Goal: Information Seeking & Learning: Learn about a topic

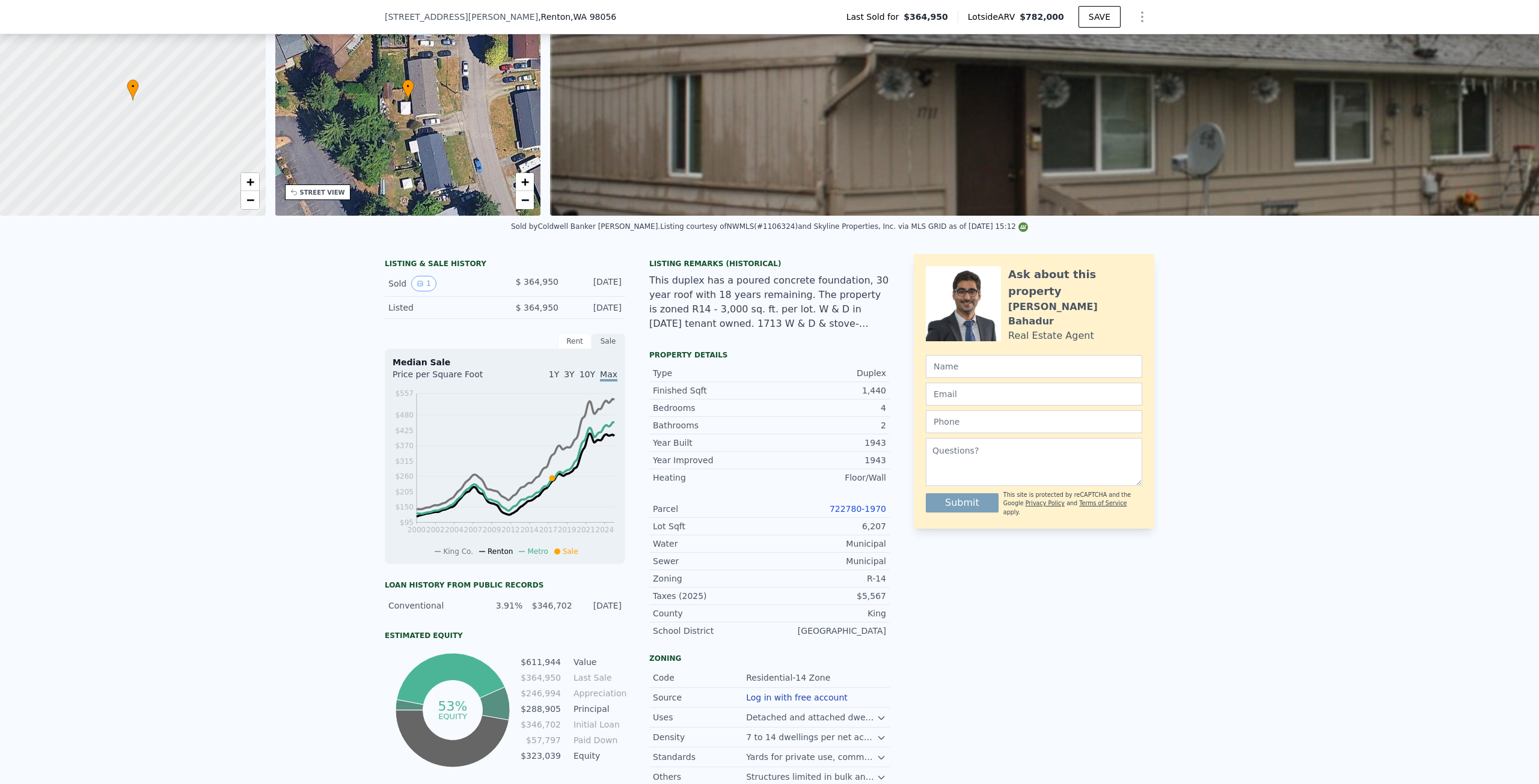
scroll to position [176, 0]
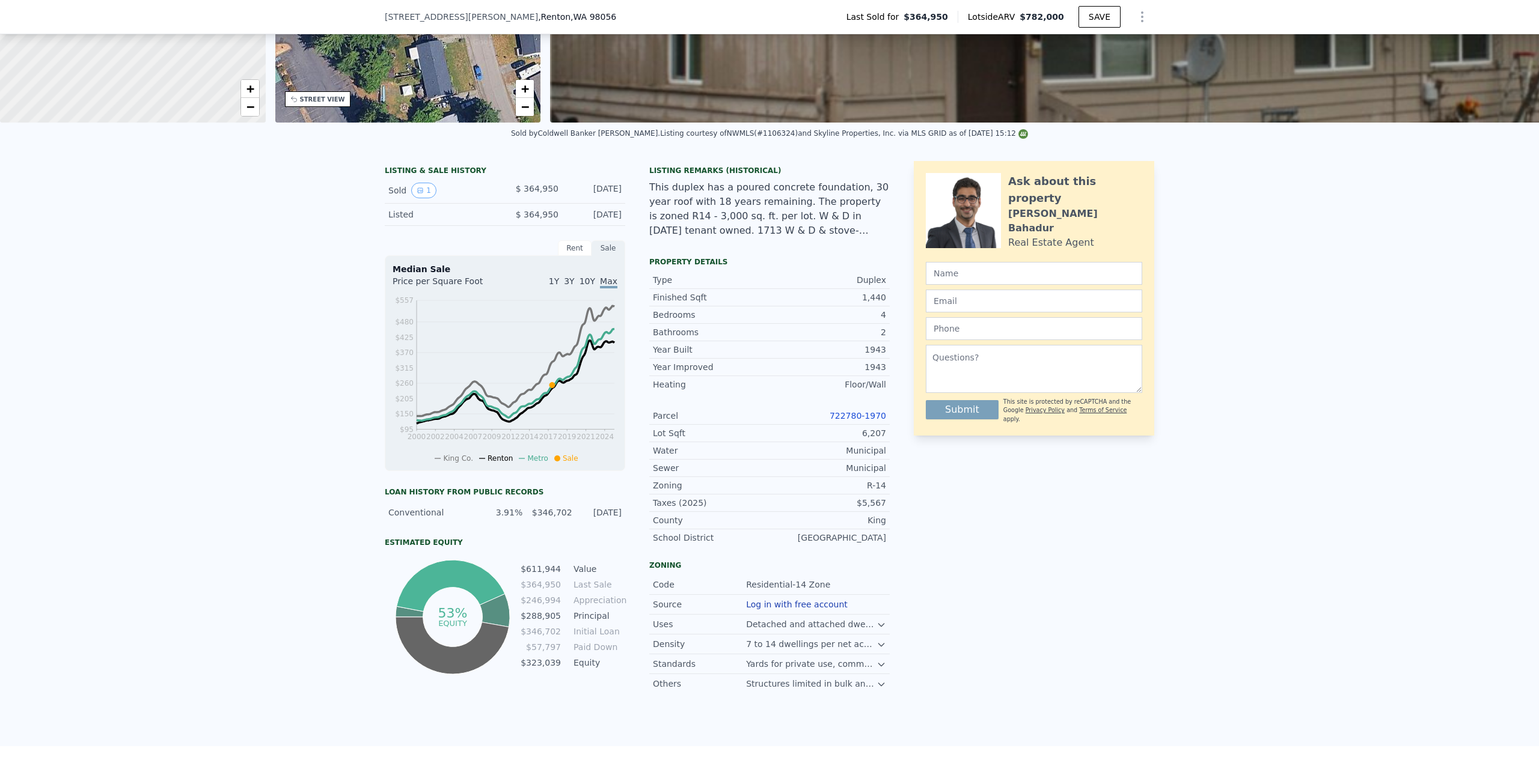
click at [586, 286] on span "10Y" at bounding box center [587, 281] width 16 height 10
click at [573, 256] on div "Rent" at bounding box center [575, 248] width 34 height 16
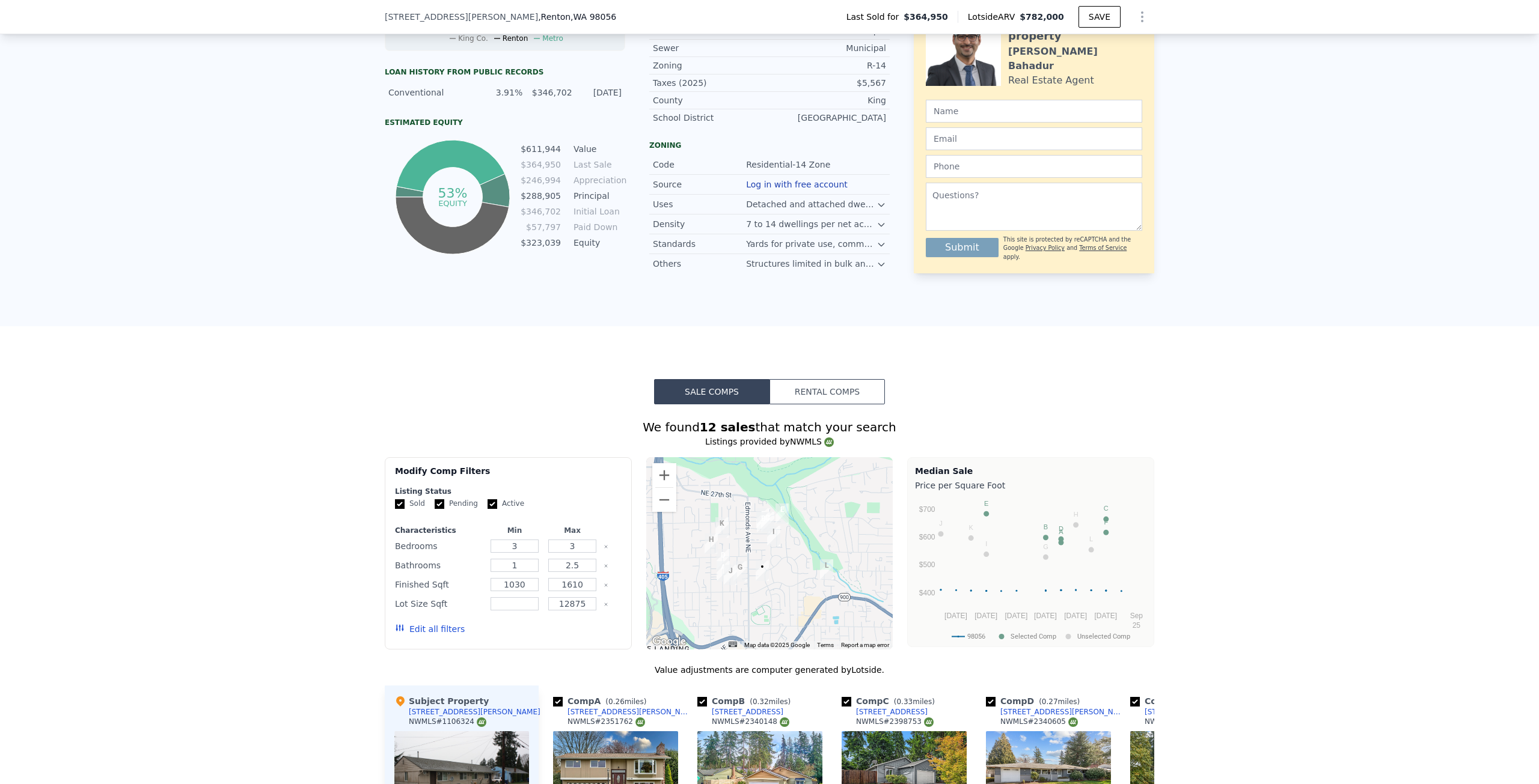
scroll to position [596, 0]
click at [824, 404] on button "Rental Comps" at bounding box center [826, 391] width 115 height 26
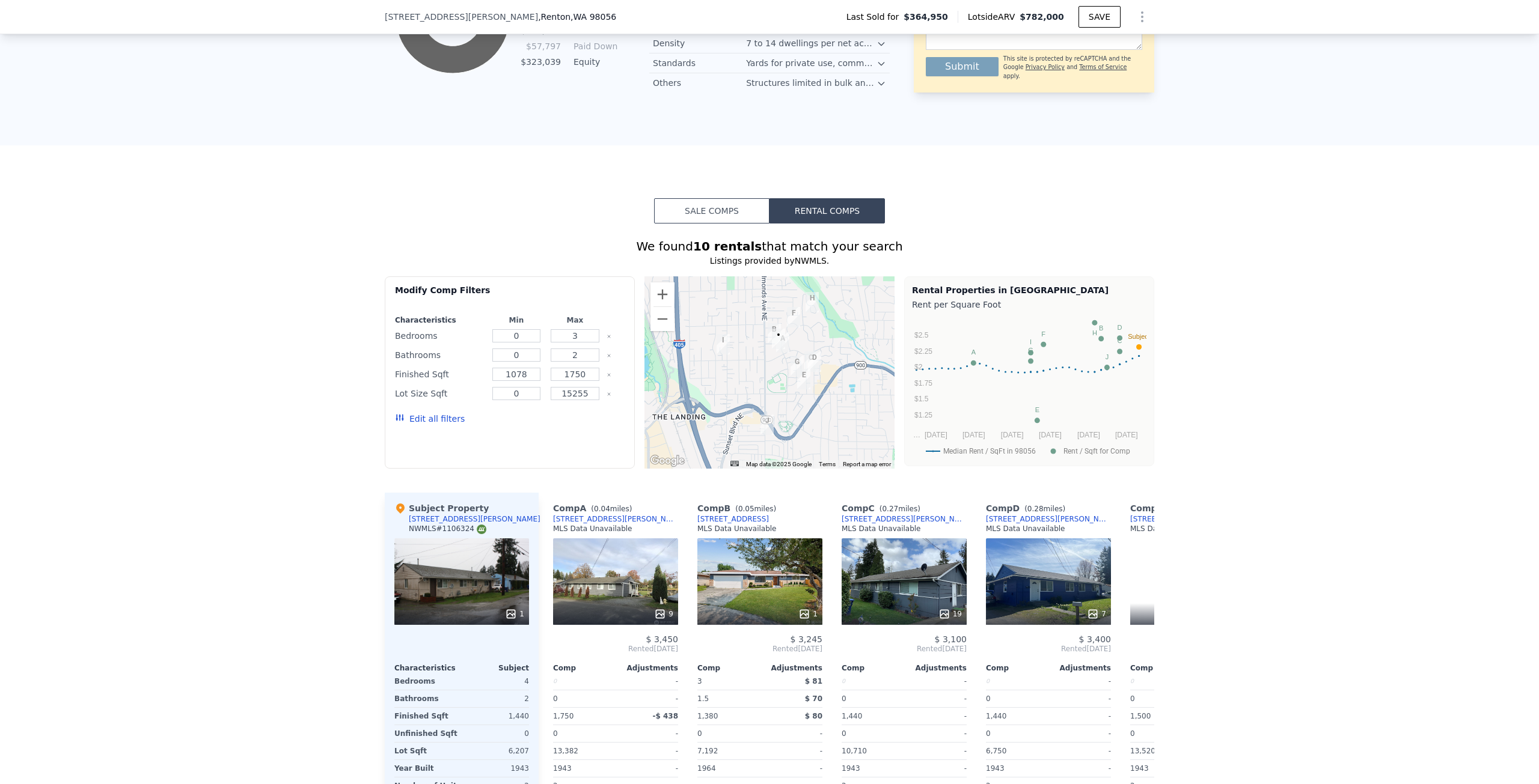
scroll to position [837, 0]
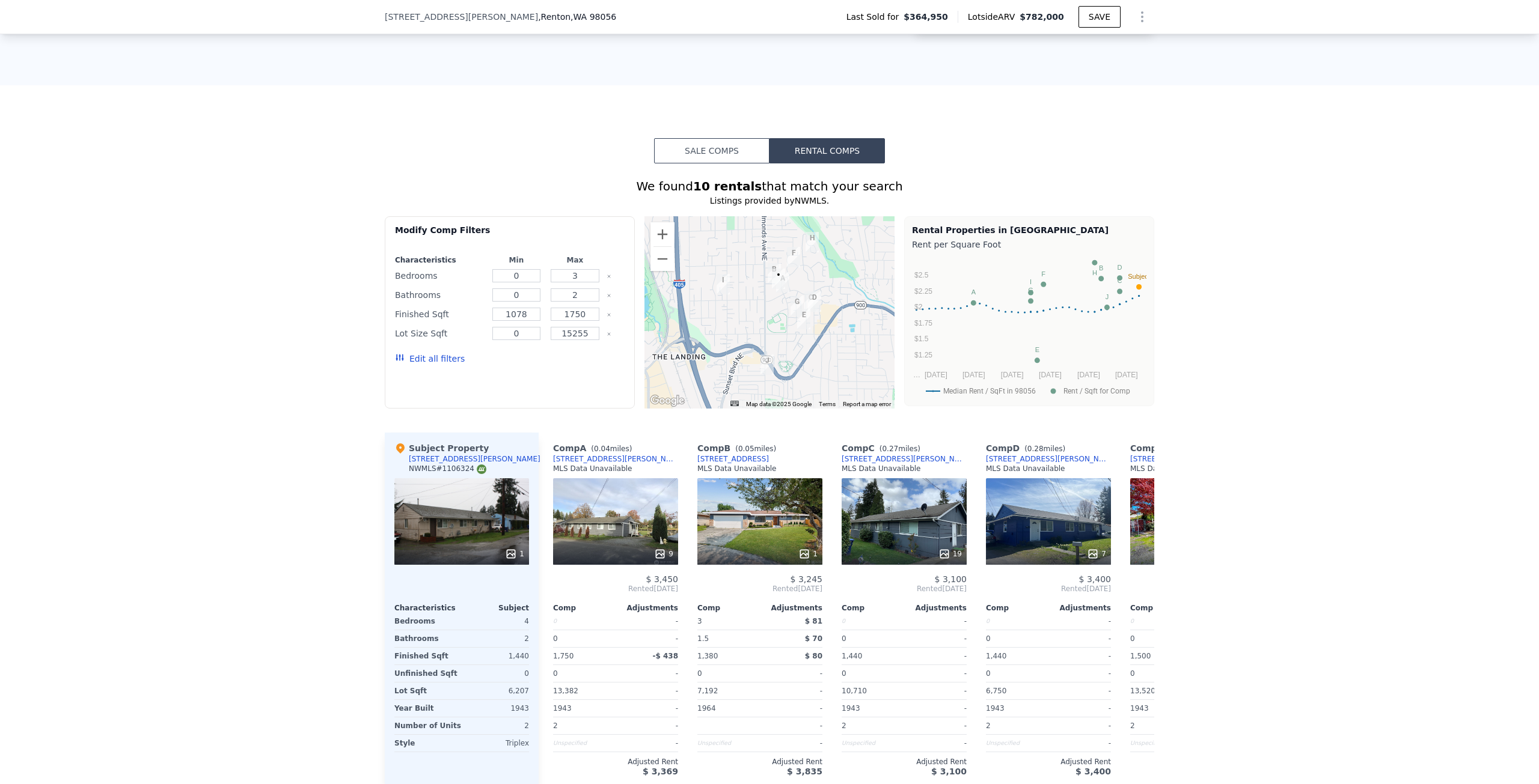
click at [286, 338] on div "We found 10 rentals that match your search Listings provided by NWMLS . Filters…" at bounding box center [769, 474] width 1539 height 623
click at [273, 327] on div "We found 10 rentals that match your search Listings provided by NWMLS . Filters…" at bounding box center [769, 474] width 1539 height 623
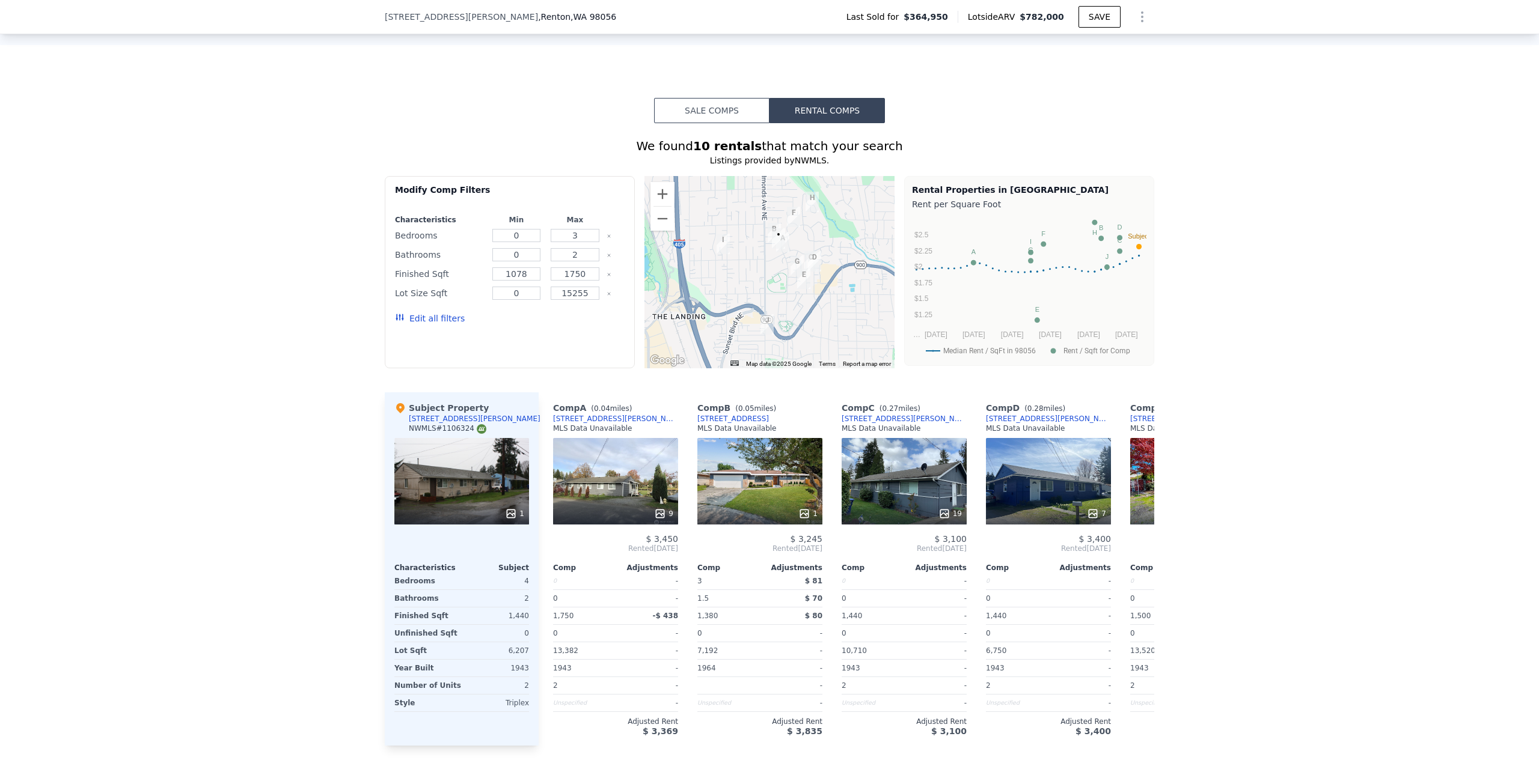
scroll to position [897, 0]
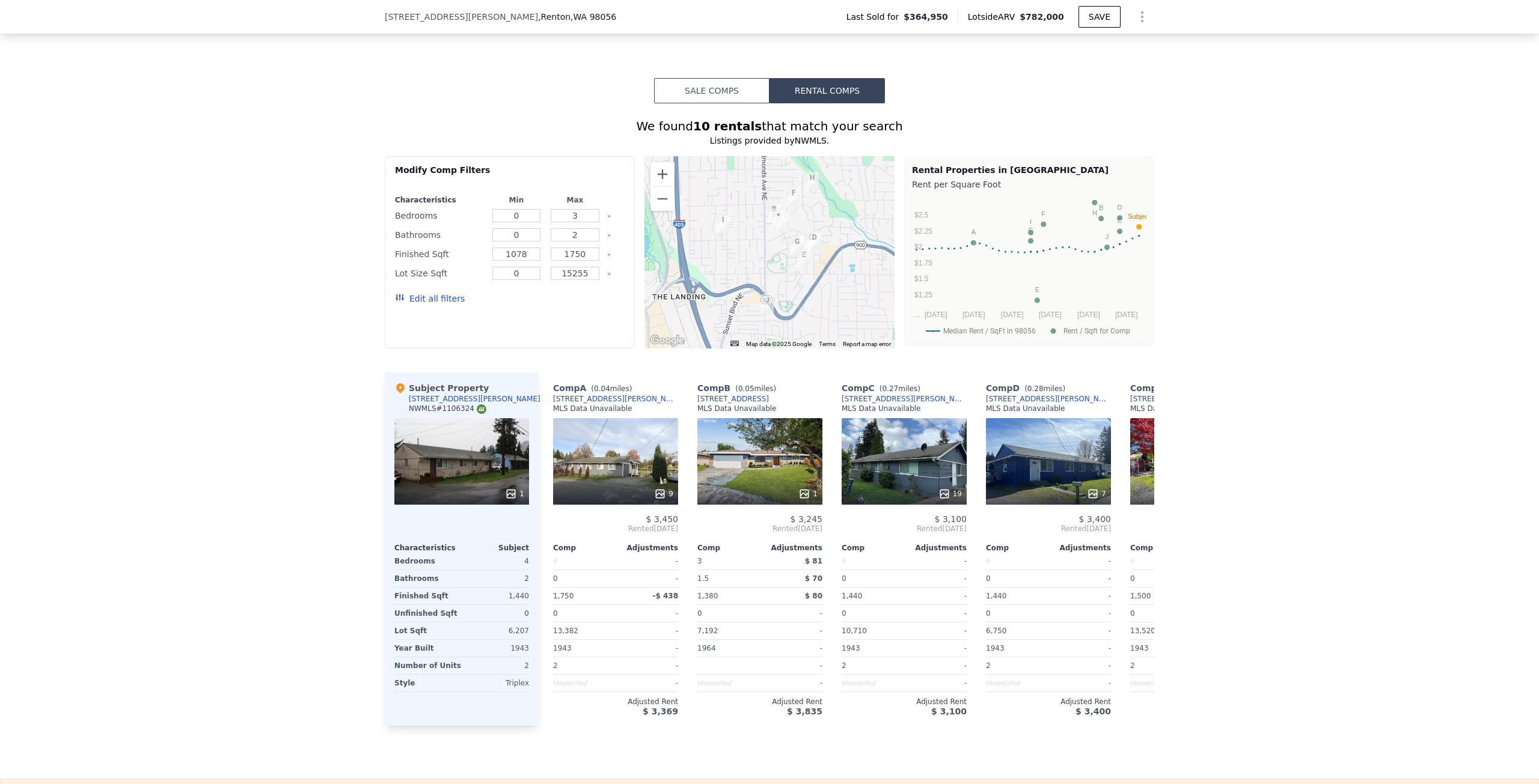
click at [608, 440] on div "9" at bounding box center [615, 461] width 125 height 86
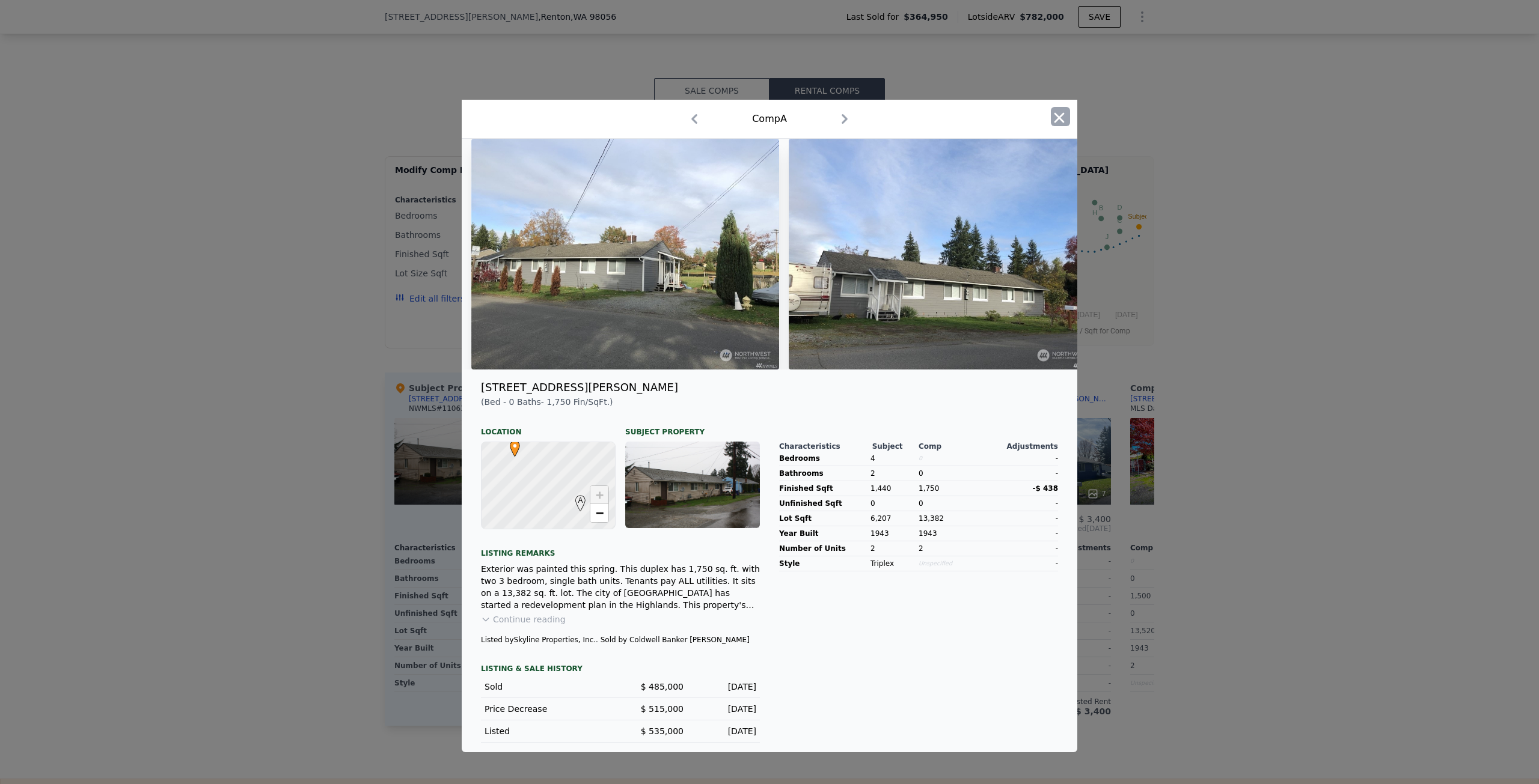
click at [1059, 110] on icon "button" at bounding box center [1059, 118] width 17 height 17
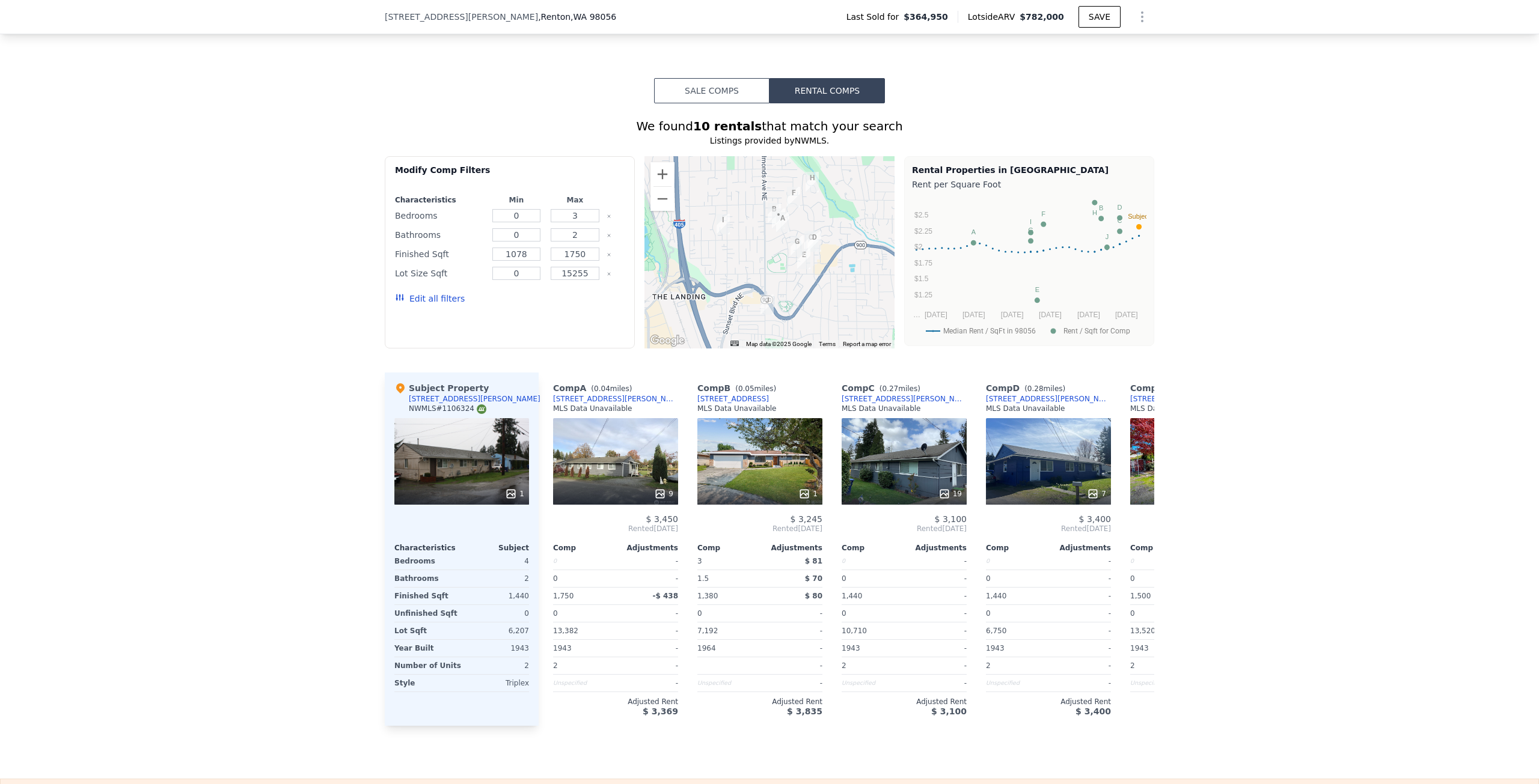
click at [100, 459] on div "We found 10 rentals that match your search Listings provided by NWMLS . Filters…" at bounding box center [769, 414] width 1539 height 623
drag, startPoint x: 270, startPoint y: 343, endPoint x: 278, endPoint y: 343, distance: 8.0
click at [270, 343] on div "We found 10 rentals that match your search Listings provided by NWMLS . Filters…" at bounding box center [769, 414] width 1539 height 623
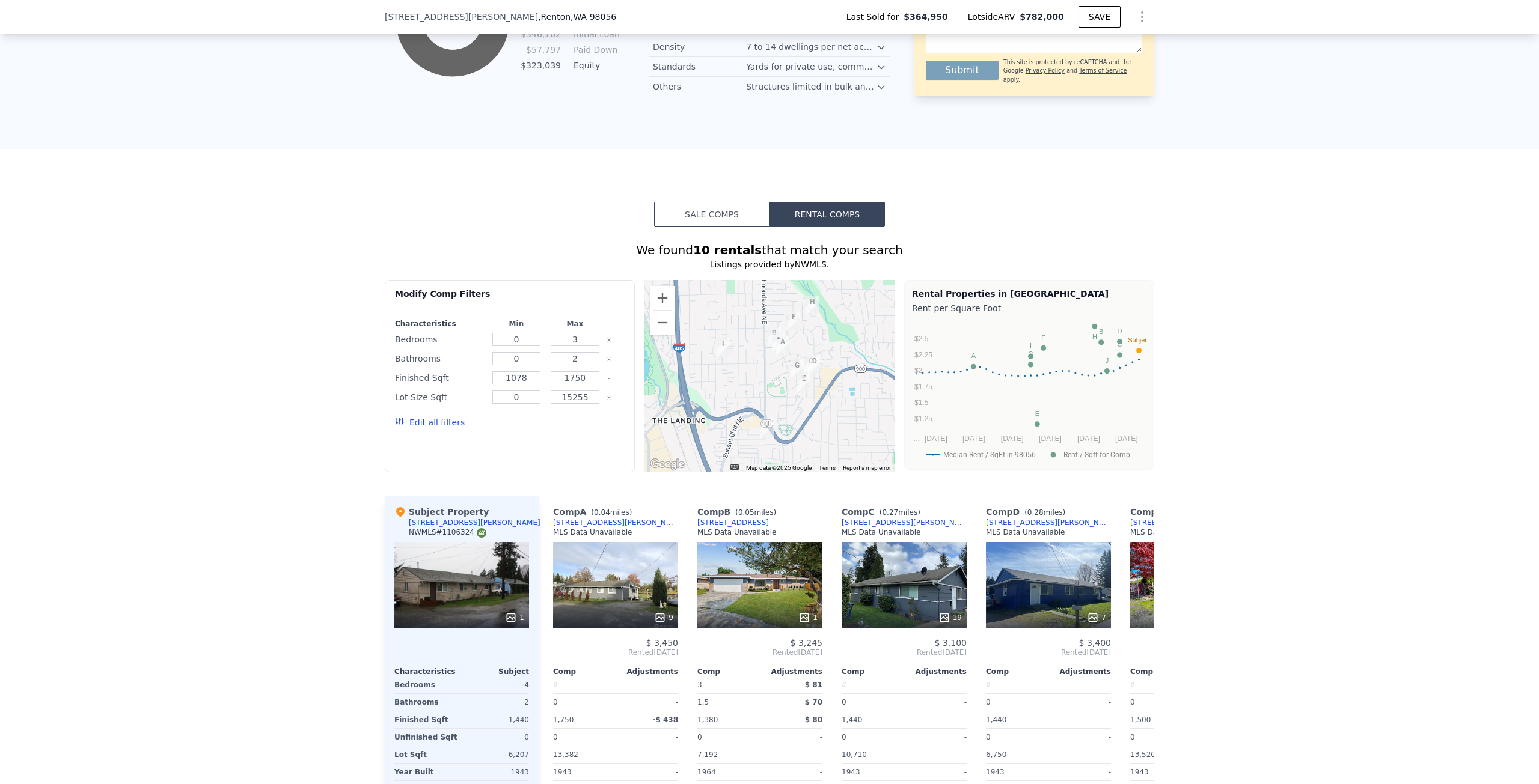
scroll to position [837, 0]
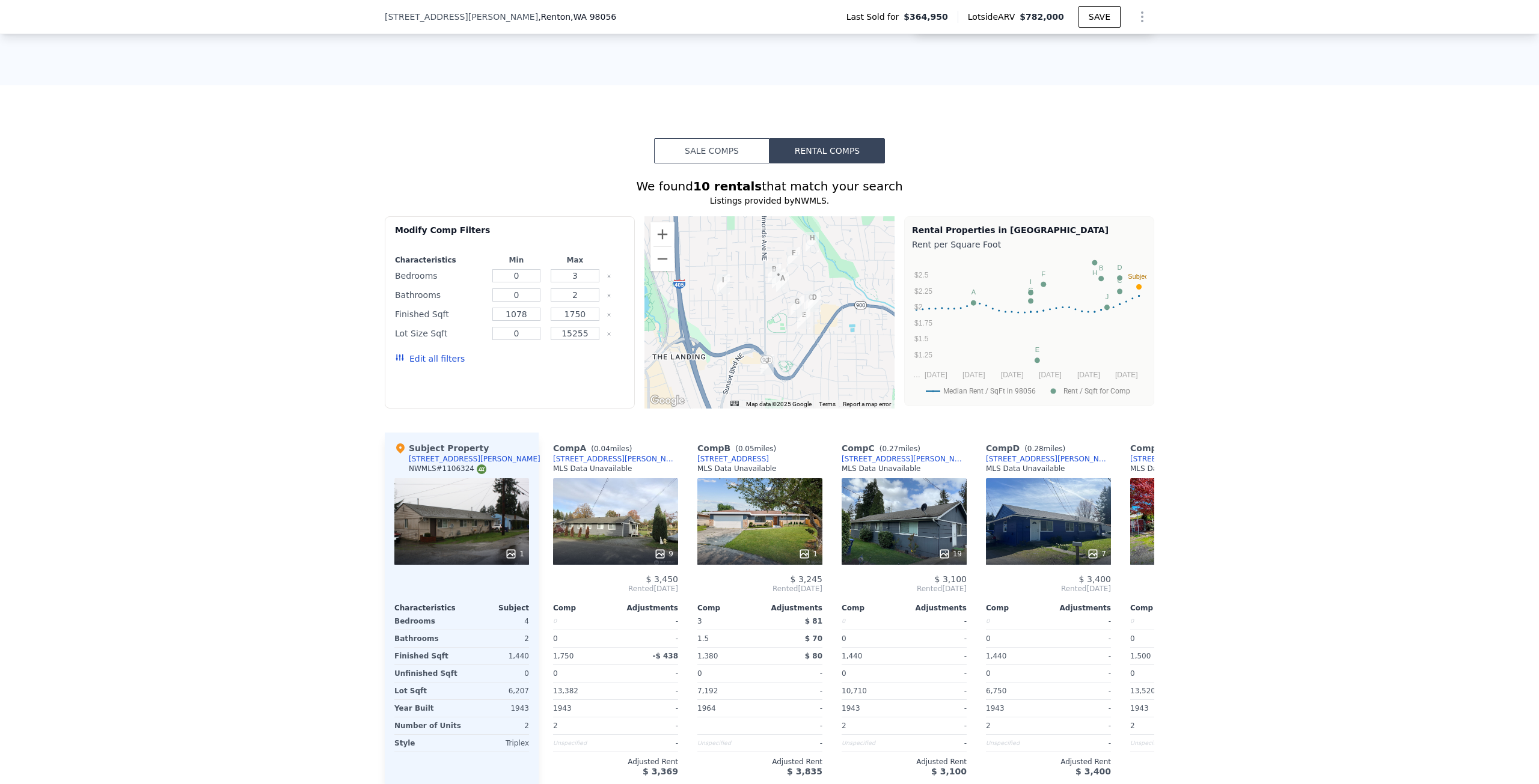
click at [693, 159] on button "Sale Comps" at bounding box center [711, 150] width 115 height 26
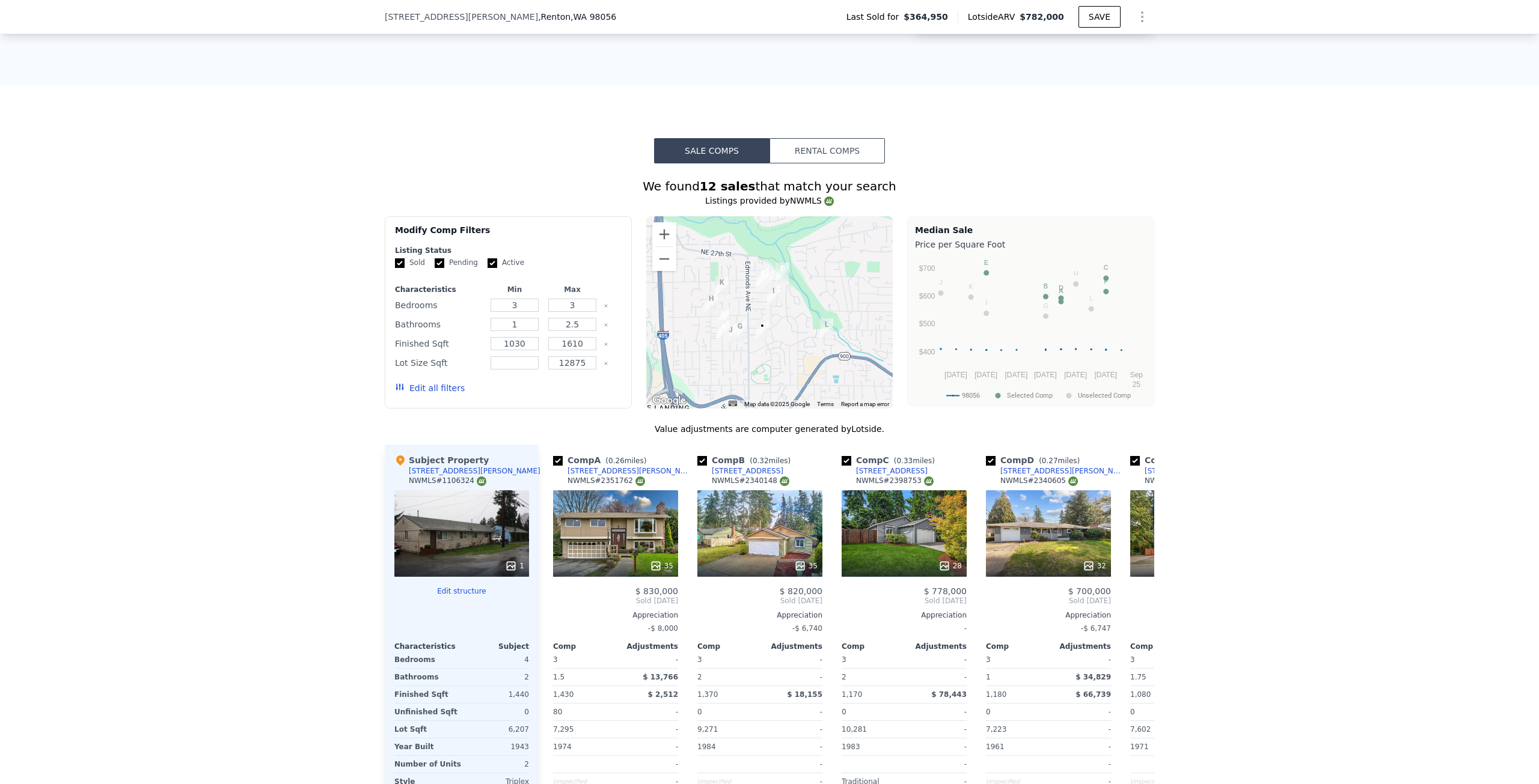
click at [295, 356] on div "We found 12 sales that match your search Listings provided by NWMLS Filters Map…" at bounding box center [769, 516] width 1539 height 707
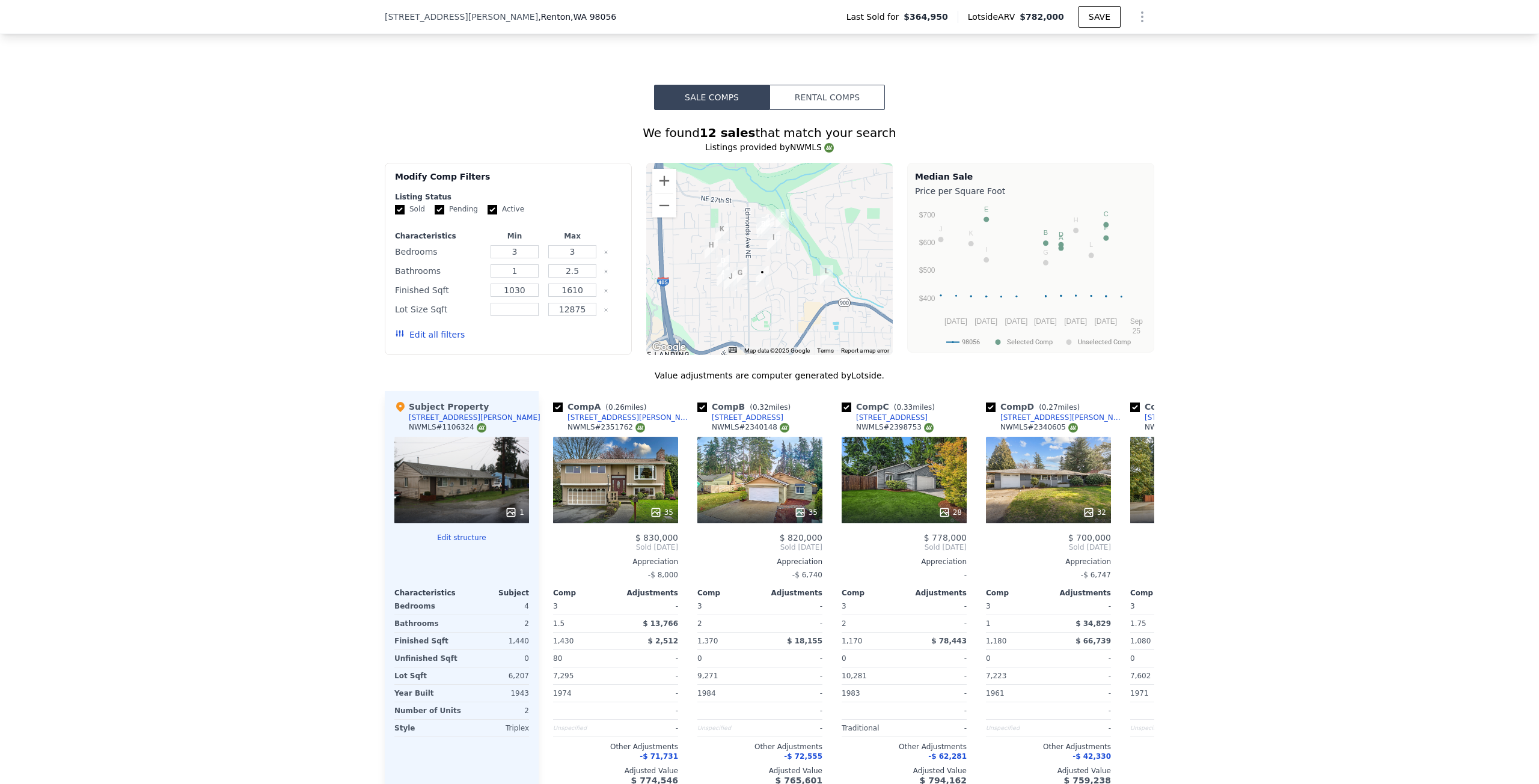
scroll to position [957, 0]
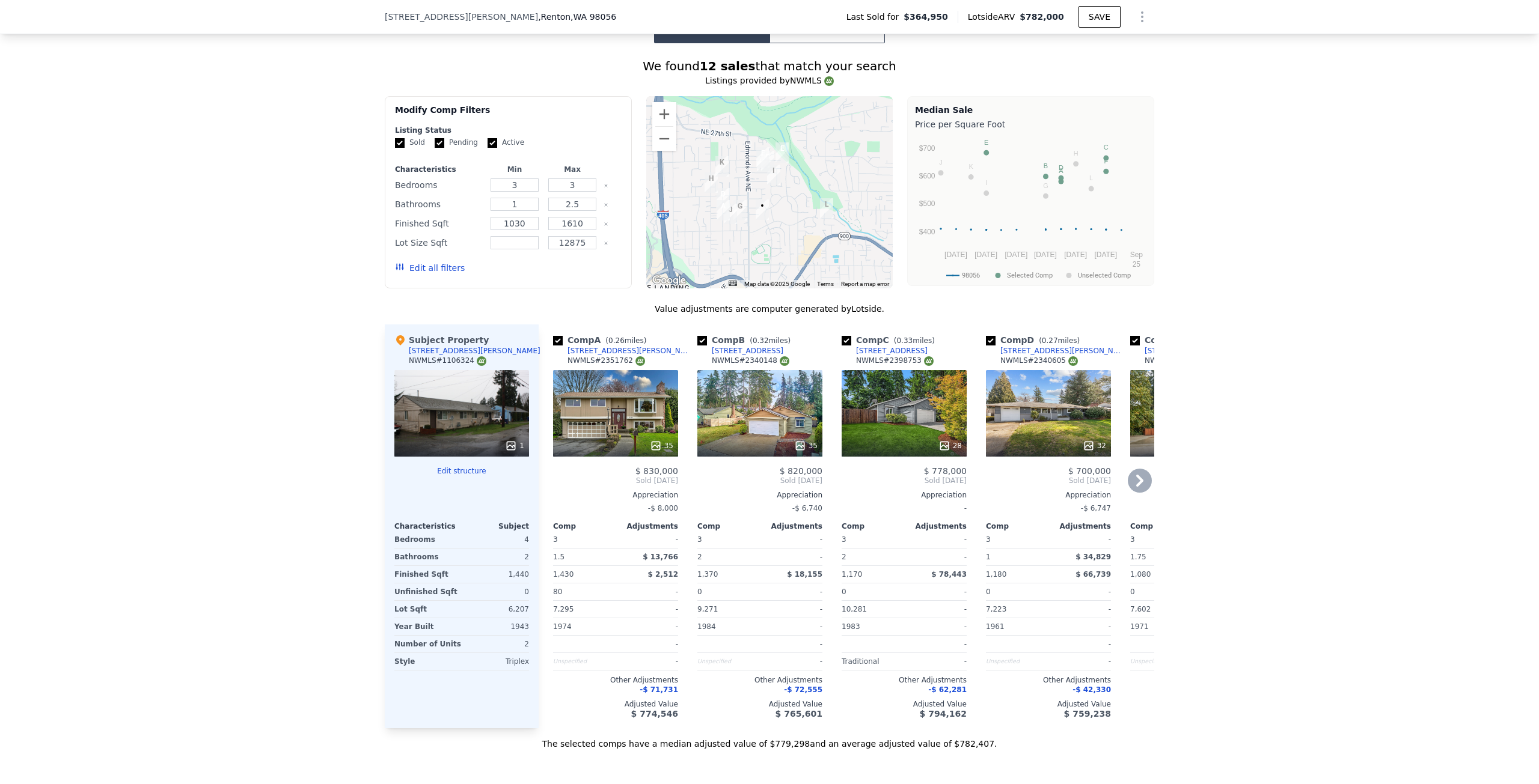
click at [556, 345] on input "checkbox" at bounding box center [558, 341] width 10 height 10
checkbox input "false"
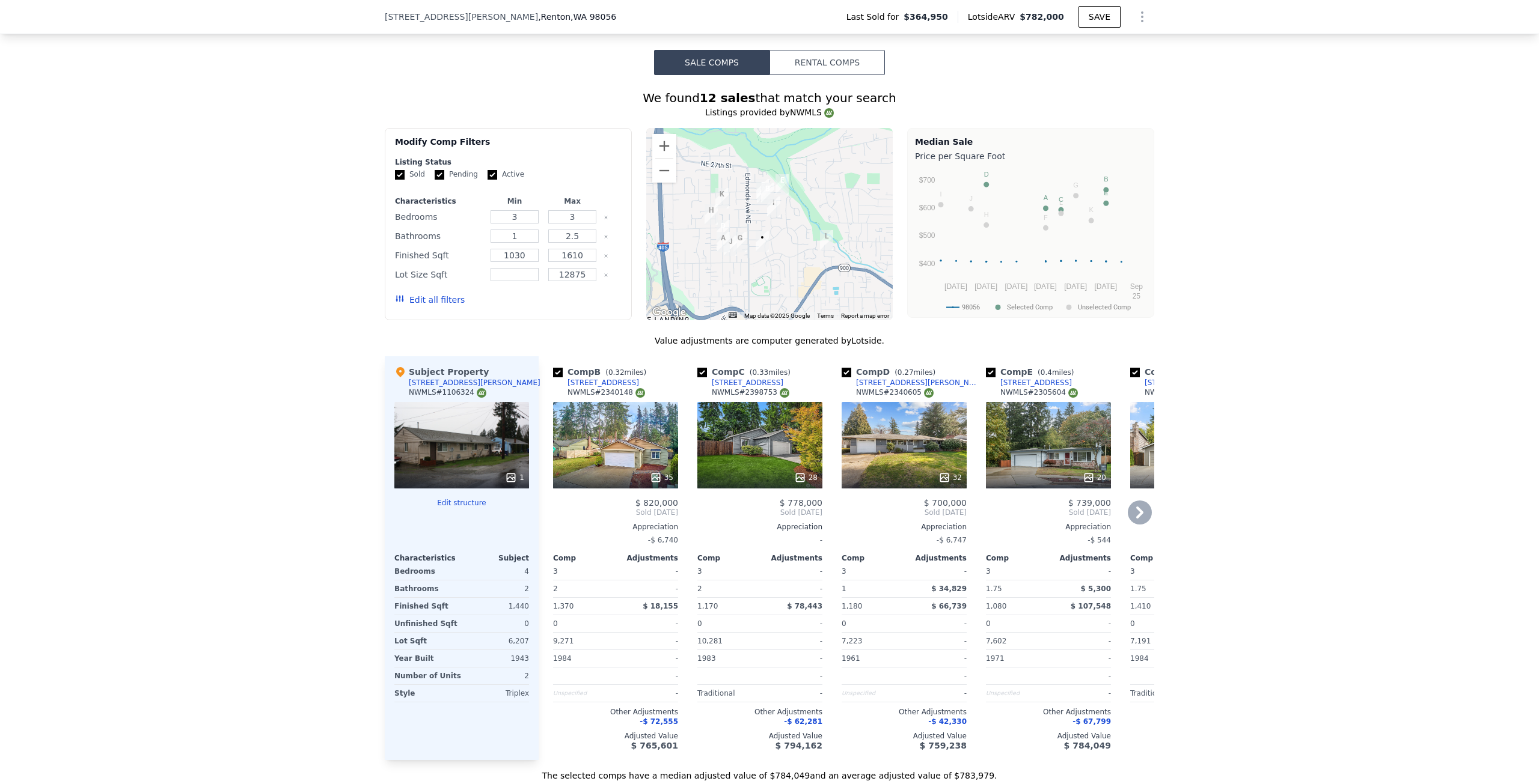
scroll to position [897, 0]
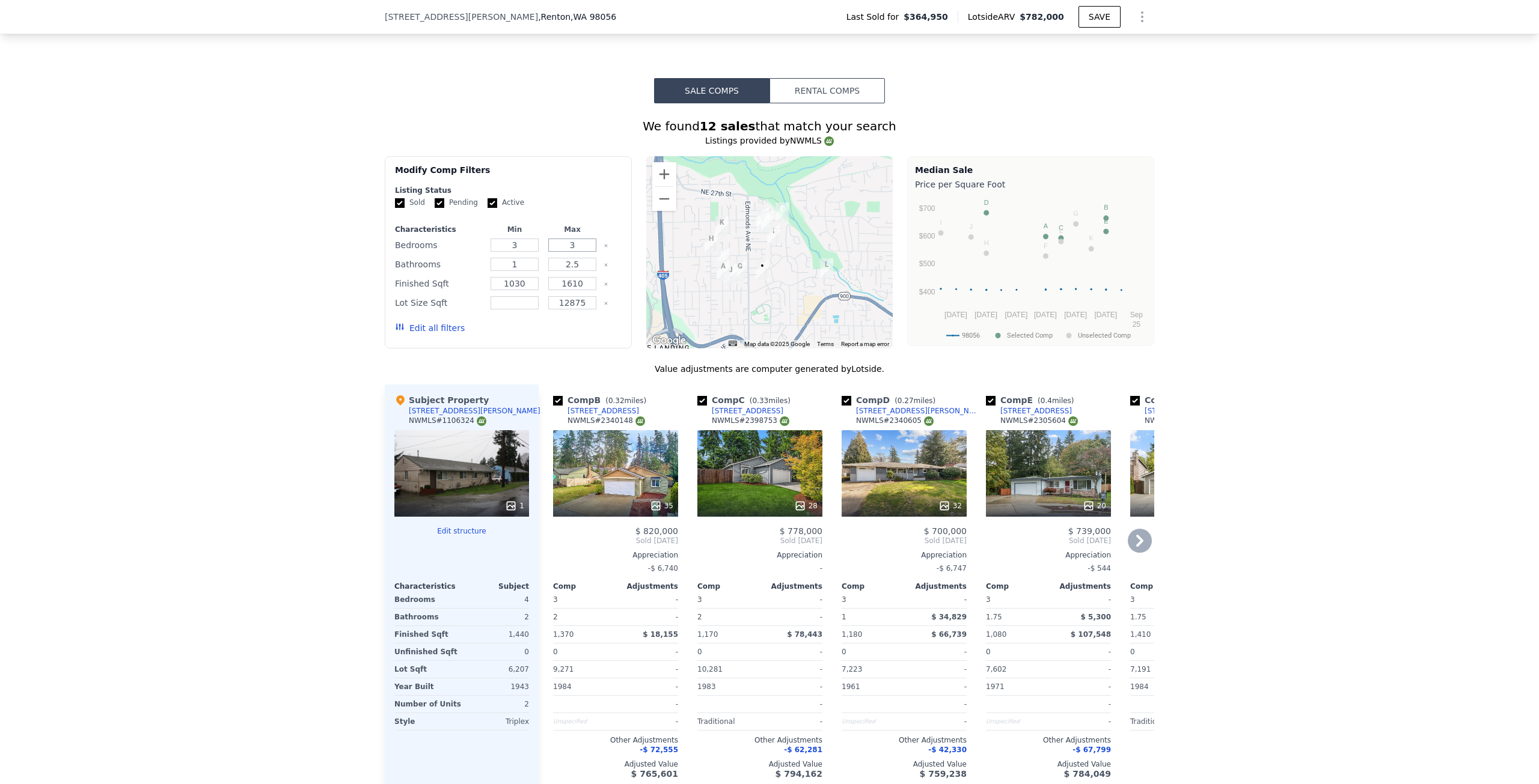
drag, startPoint x: 577, startPoint y: 253, endPoint x: 557, endPoint y: 253, distance: 20.0
click at [557, 252] on input "3" at bounding box center [572, 245] width 48 height 13
type input "4"
drag, startPoint x: 581, startPoint y: 277, endPoint x: 537, endPoint y: 272, distance: 44.3
click at [537, 272] on div "Bathrooms 1 2.5" at bounding box center [508, 264] width 227 height 17
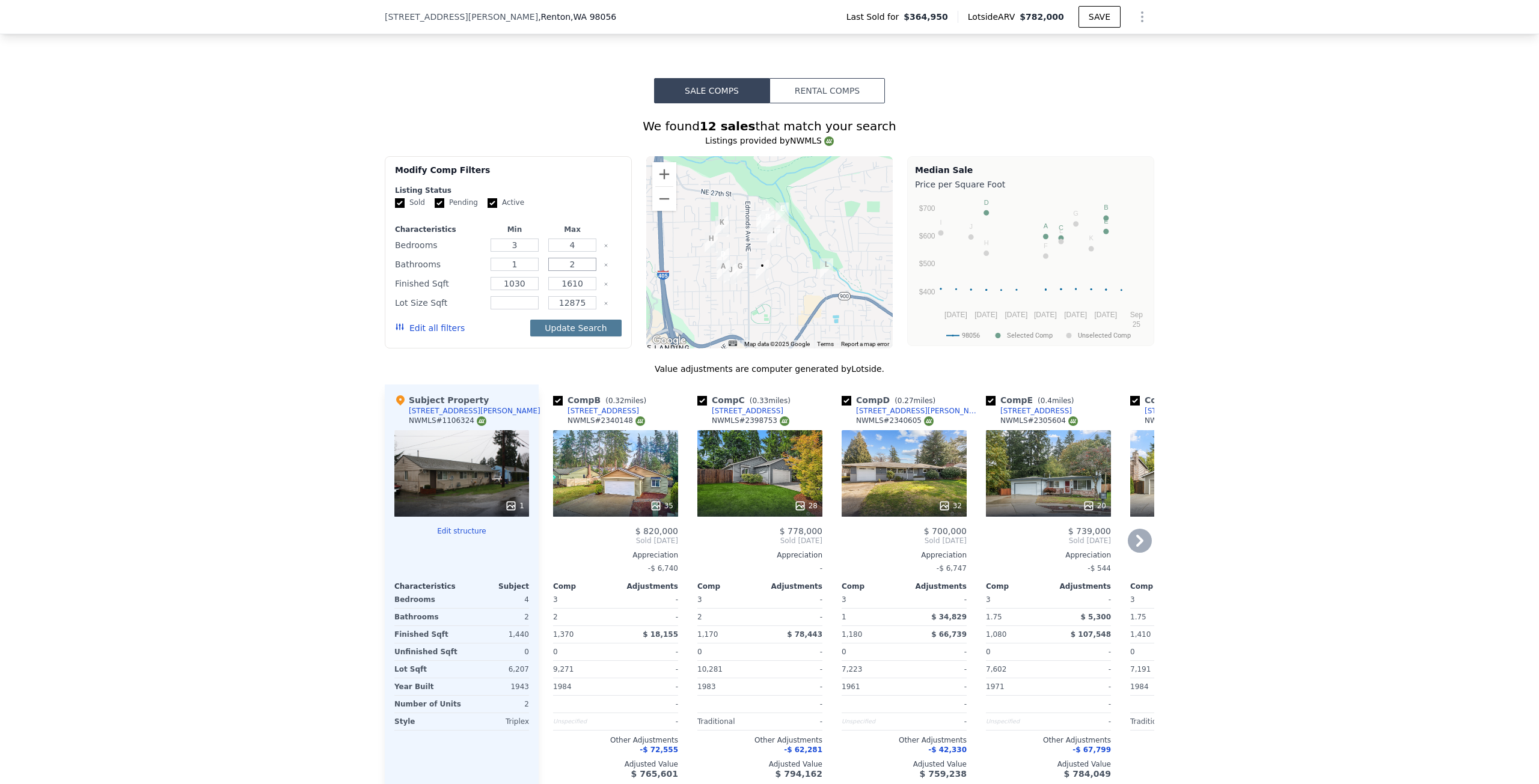
type input "2"
click at [566, 334] on button "Update Search" at bounding box center [576, 328] width 91 height 17
checkbox input "false"
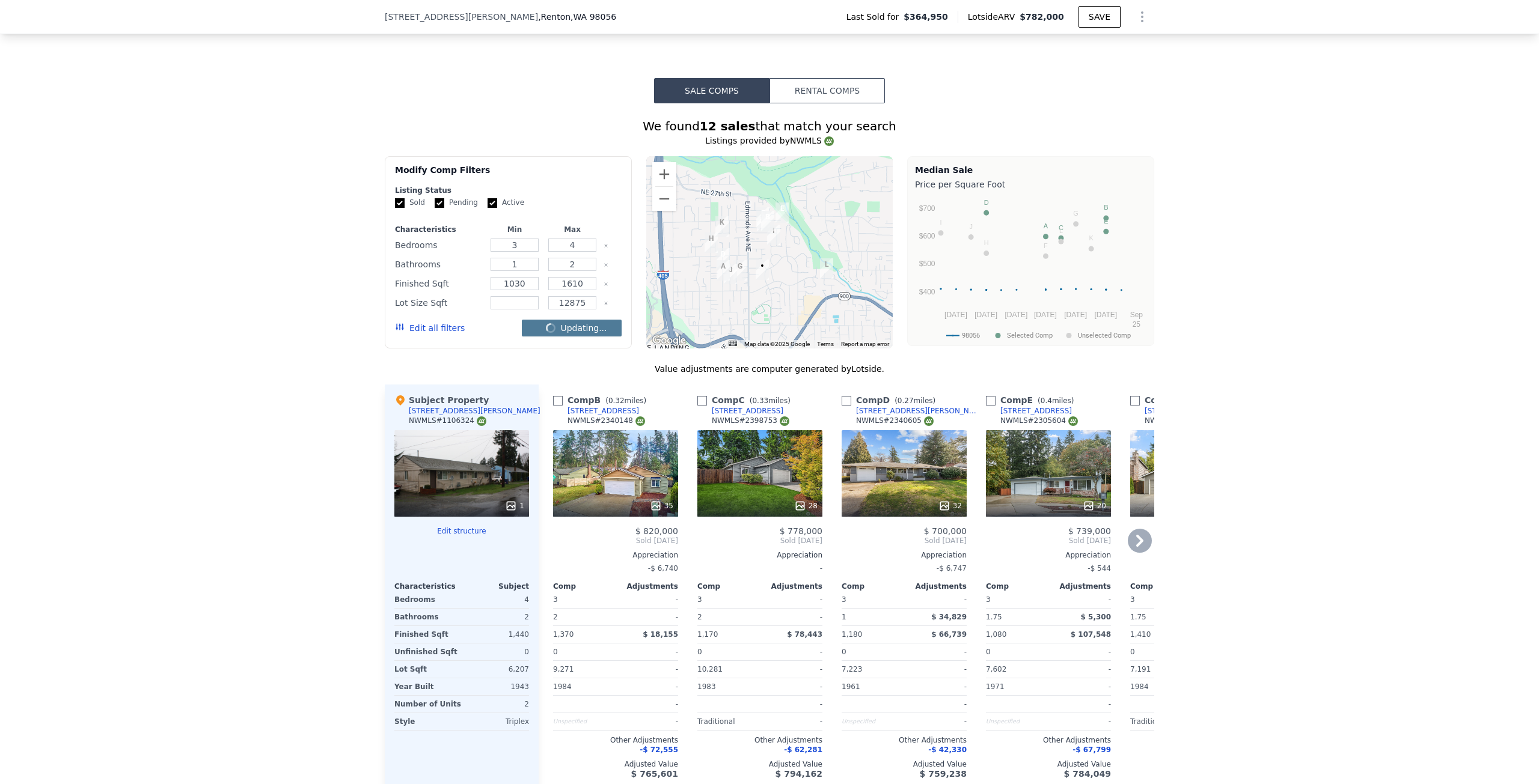
checkbox input "false"
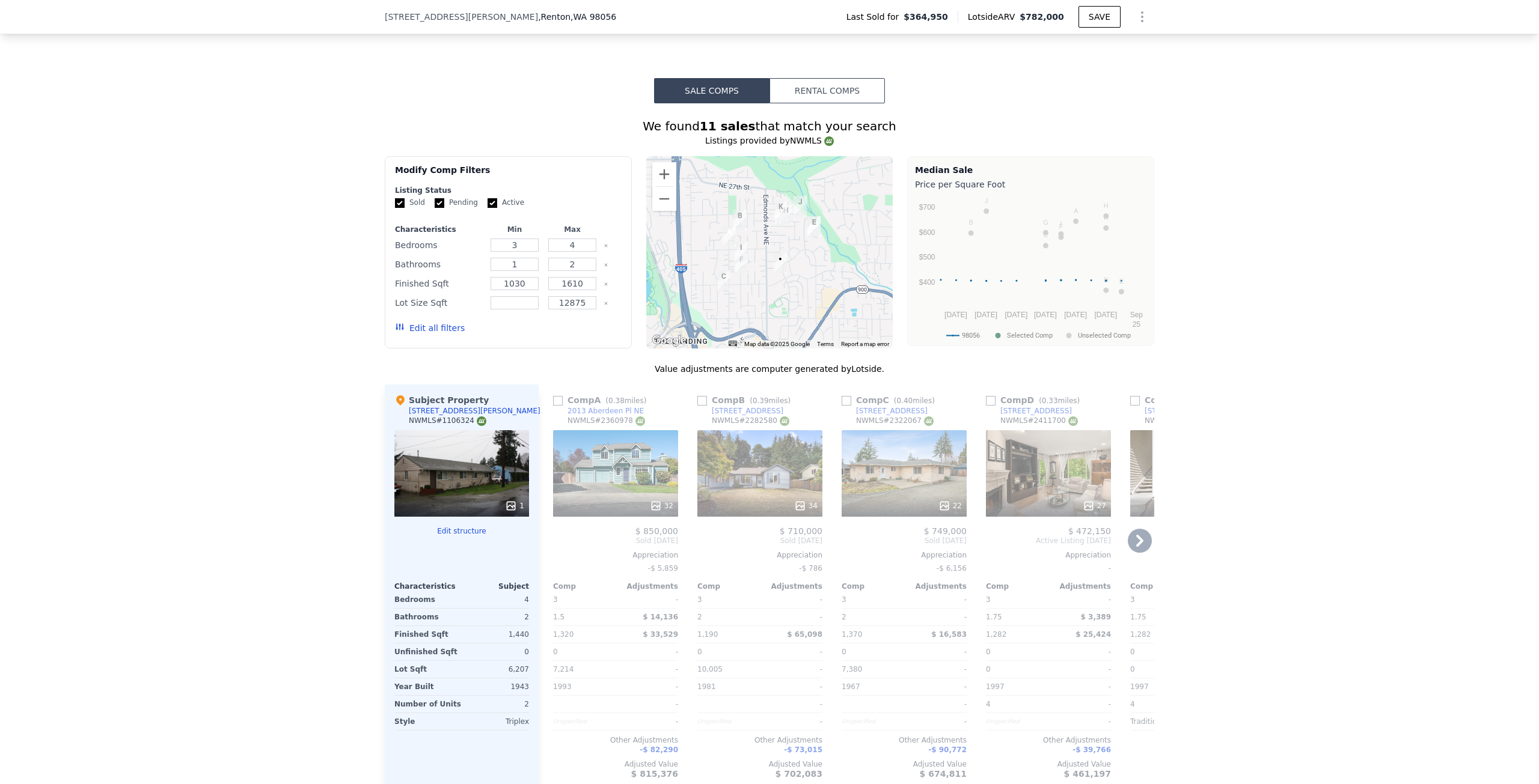
drag, startPoint x: 554, startPoint y: 408, endPoint x: 789, endPoint y: 465, distance: 241.8
click at [554, 405] on input "checkbox" at bounding box center [558, 401] width 10 height 10
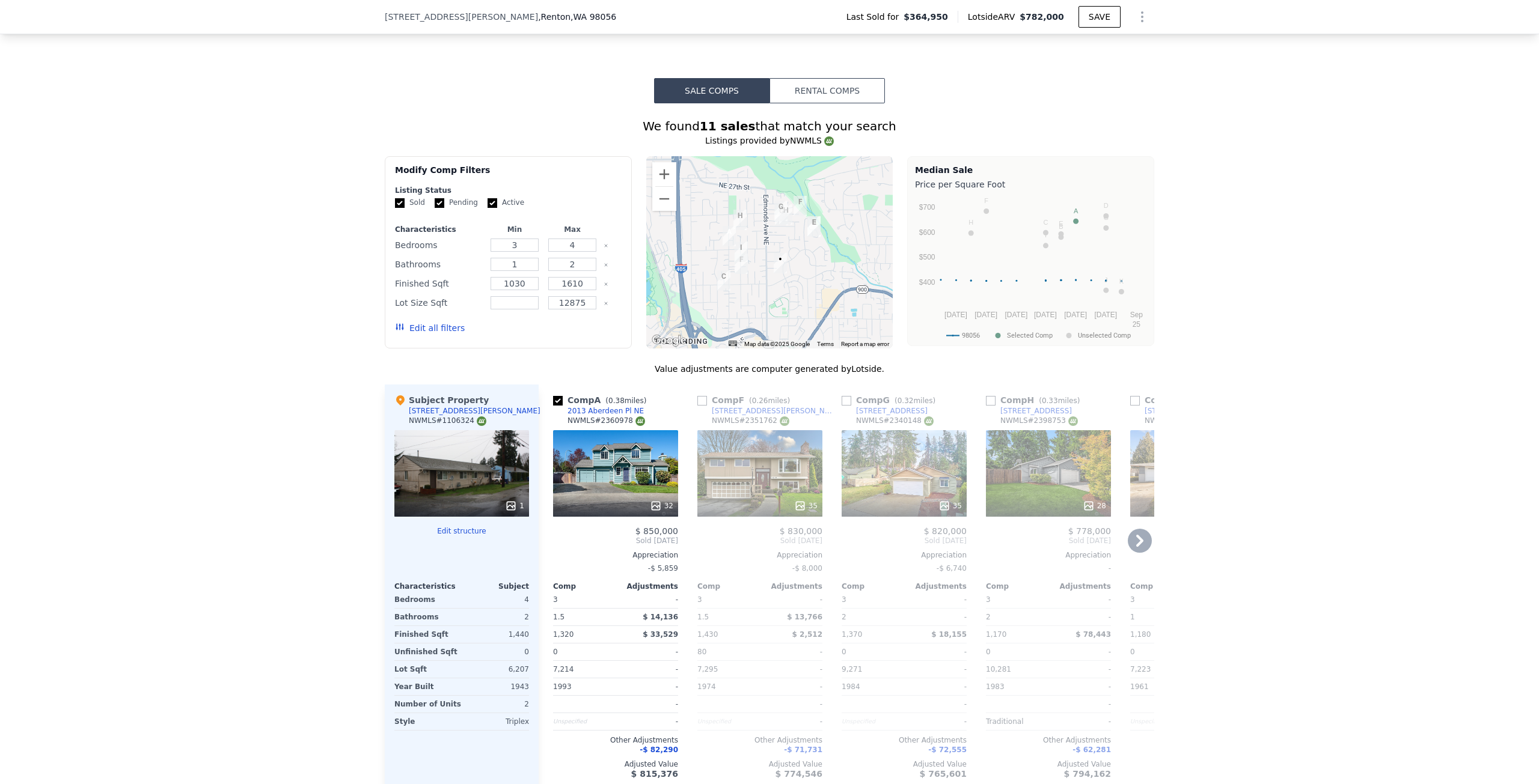
click at [555, 405] on input "checkbox" at bounding box center [558, 401] width 10 height 10
click at [553, 405] on input "checkbox" at bounding box center [558, 401] width 10 height 10
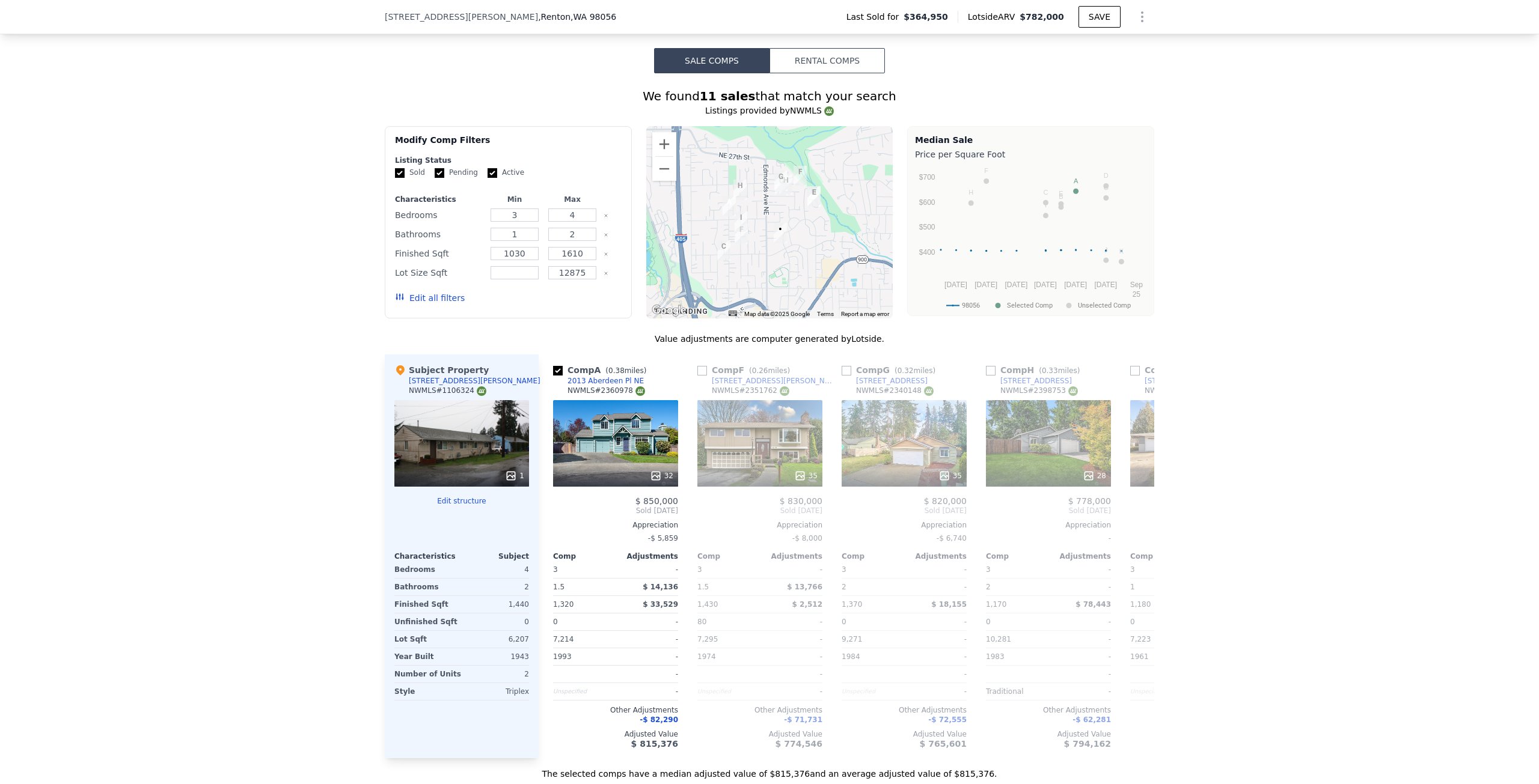
scroll to position [1077, 0]
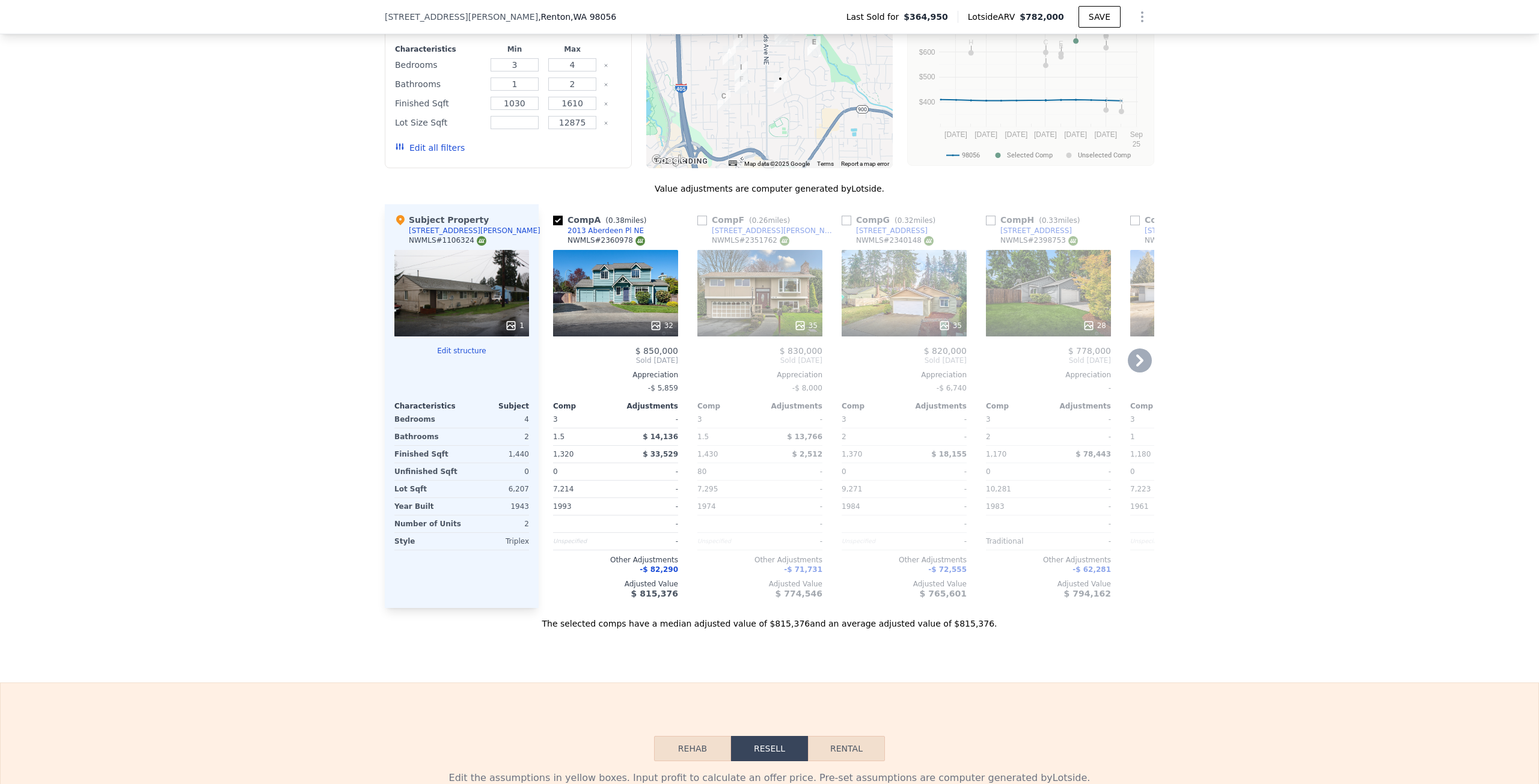
click at [553, 225] on input "checkbox" at bounding box center [558, 221] width 10 height 10
checkbox input "true"
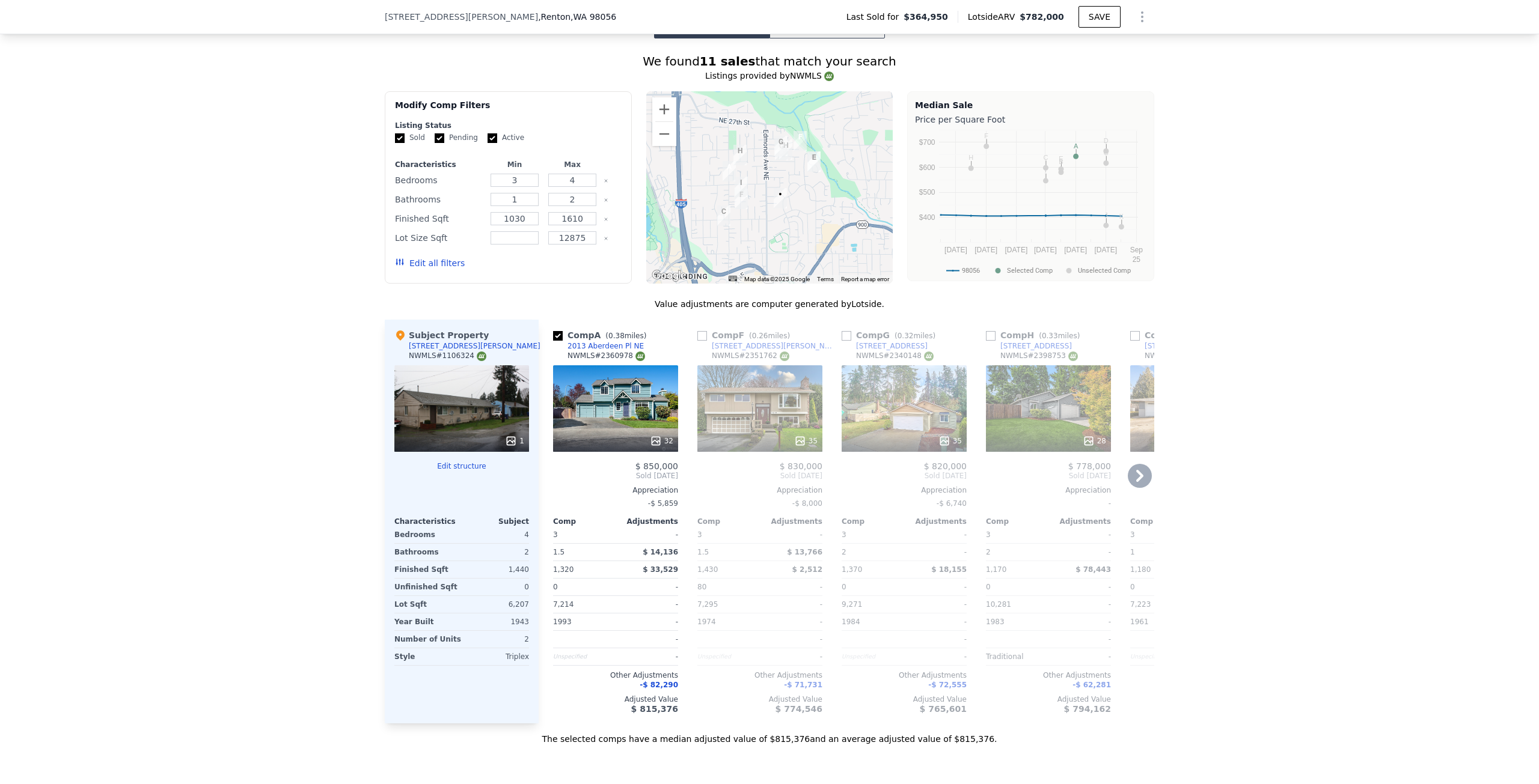
scroll to position [957, 0]
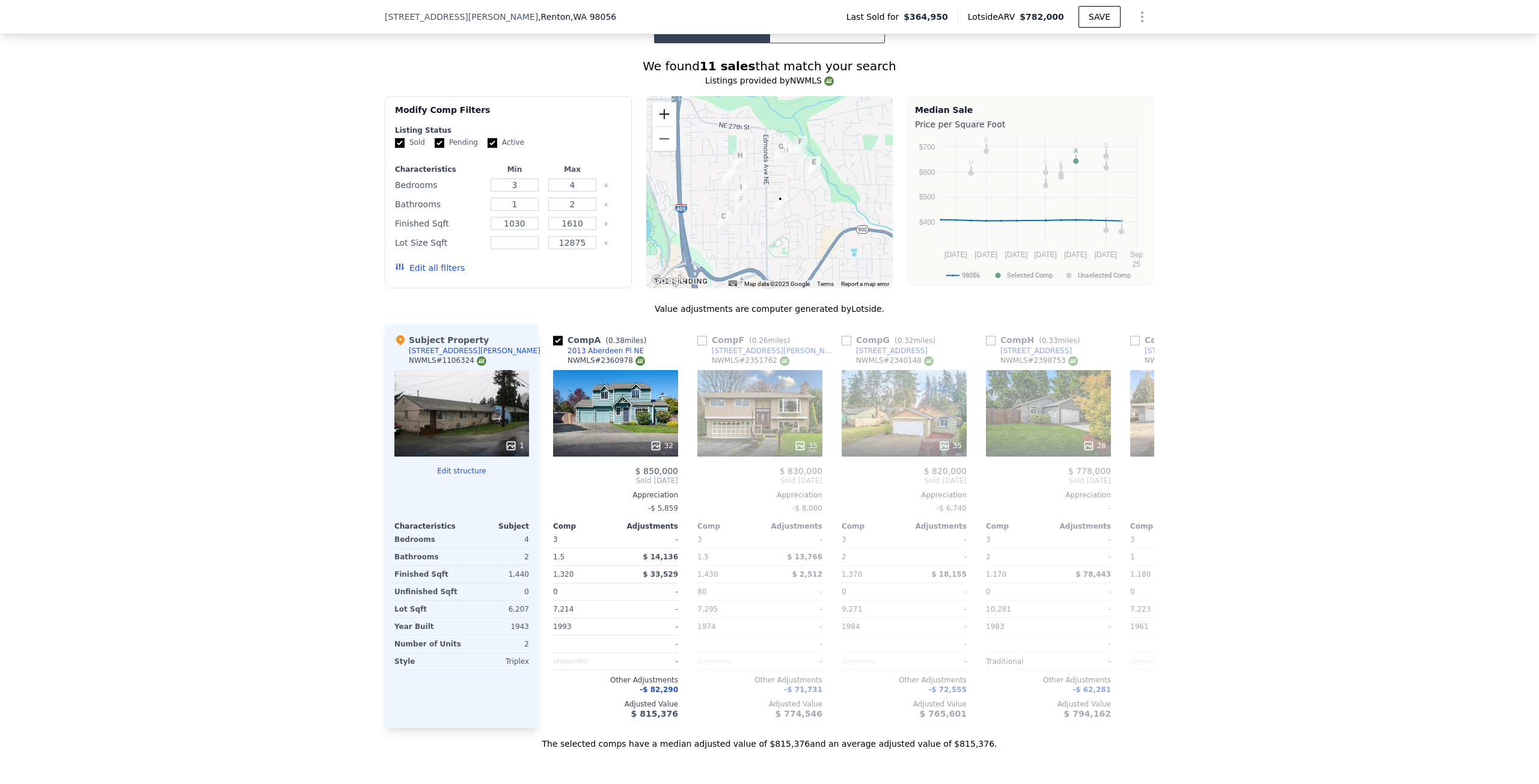
click at [666, 126] on button "Zoom in" at bounding box center [664, 114] width 24 height 24
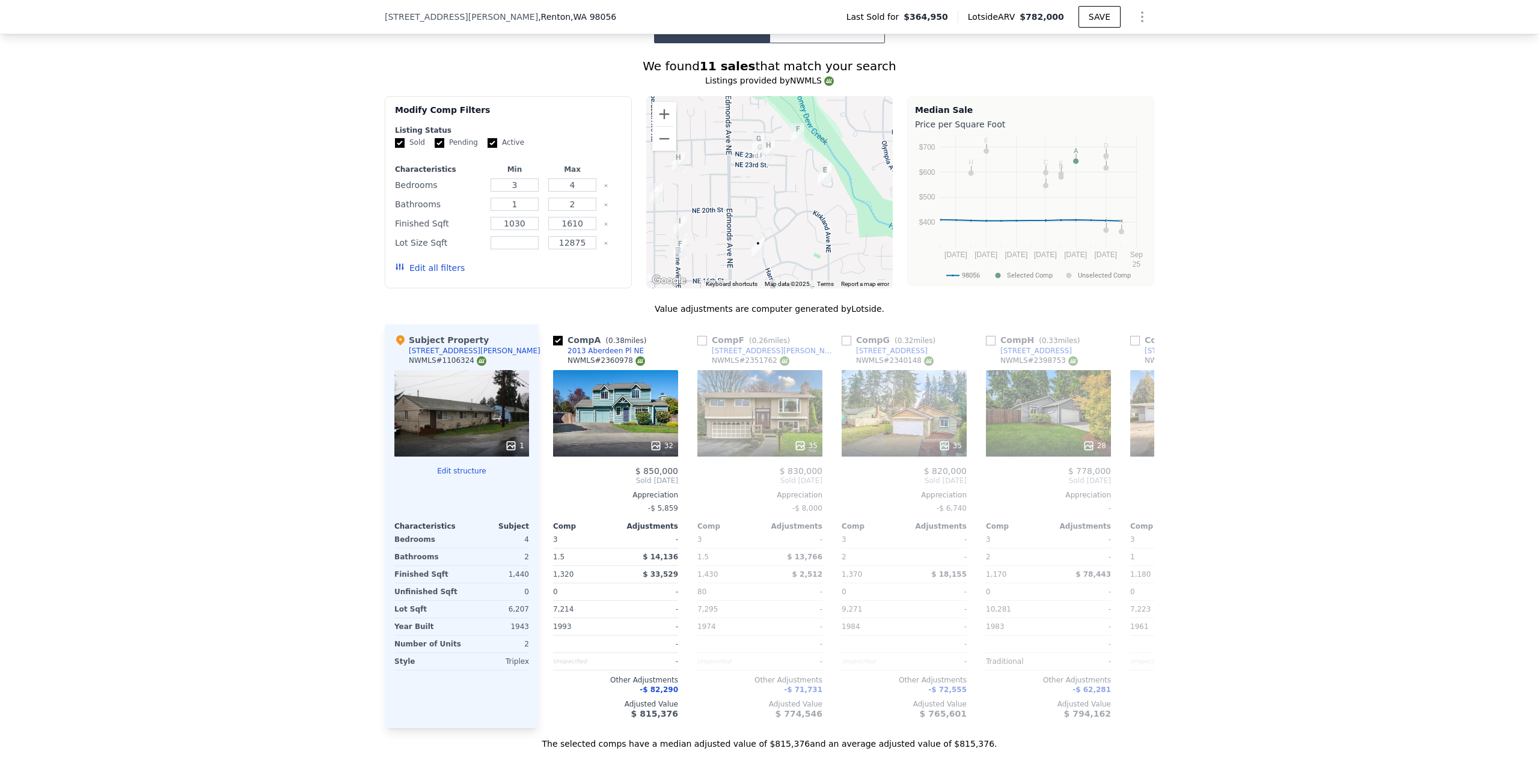
drag, startPoint x: 782, startPoint y: 181, endPoint x: 747, endPoint y: 208, distance: 44.2
click at [747, 208] on div at bounding box center [770, 192] width 247 height 192
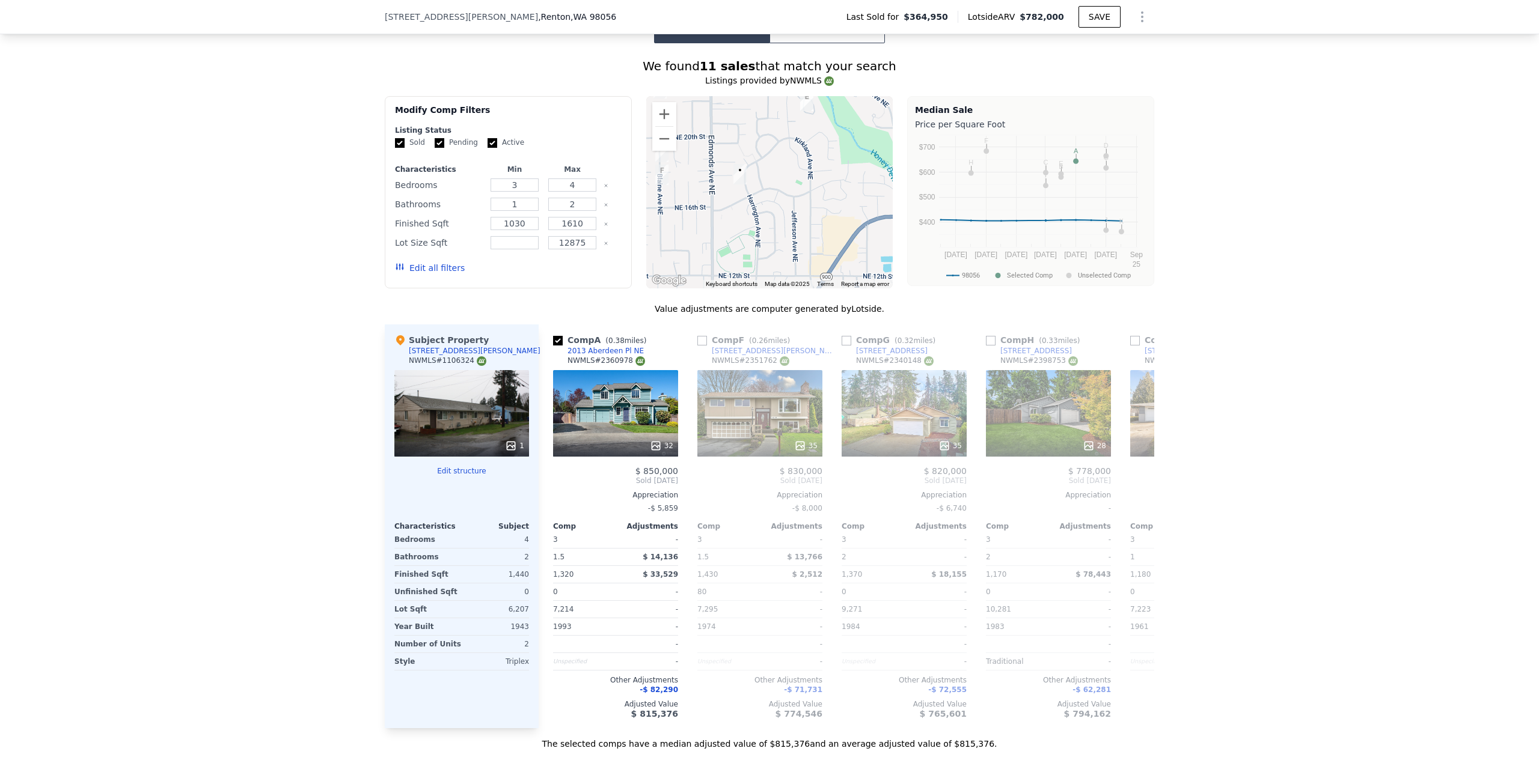
drag, startPoint x: 802, startPoint y: 220, endPoint x: 786, endPoint y: 145, distance: 76.7
click at [786, 145] on div at bounding box center [770, 192] width 247 height 192
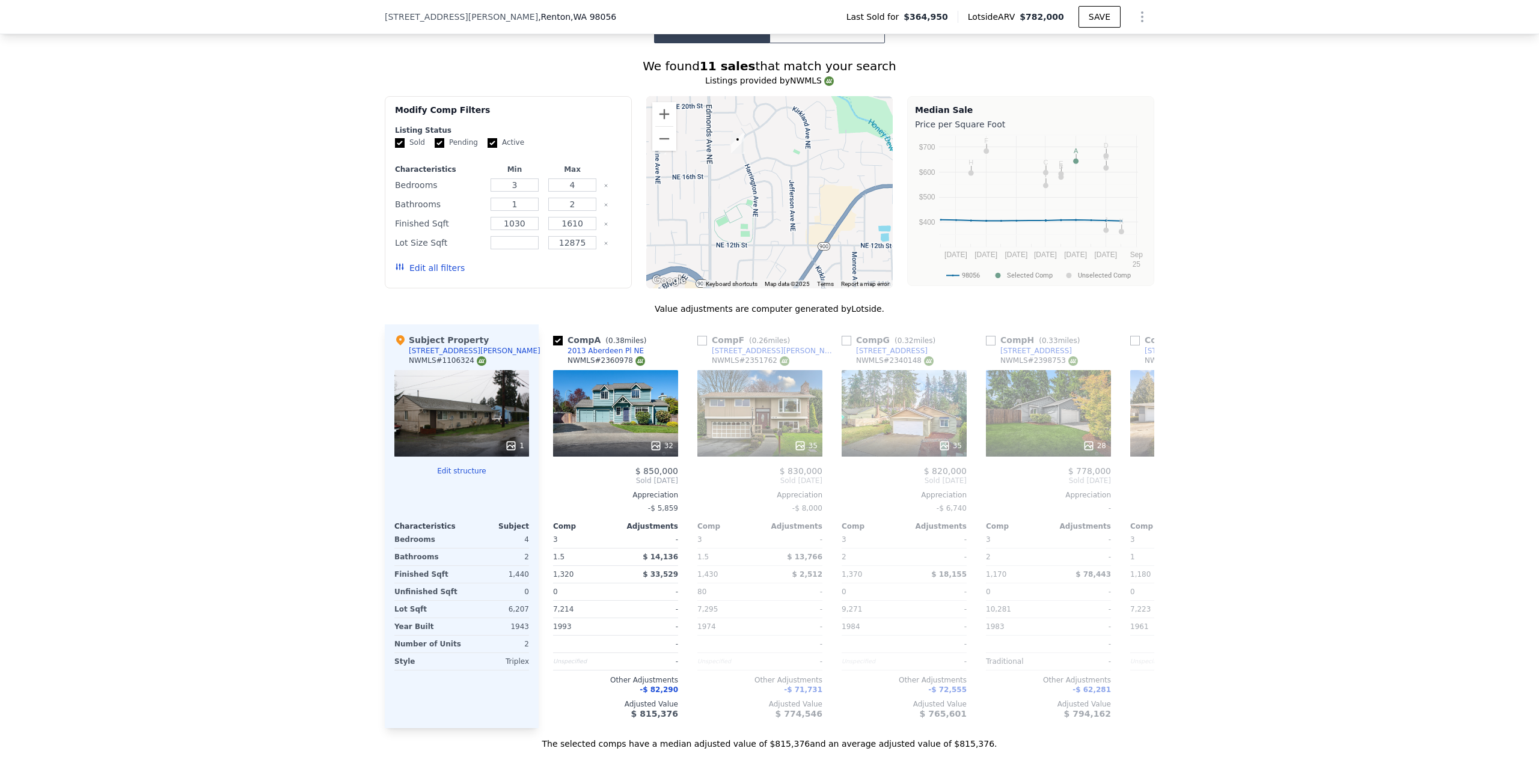
drag, startPoint x: 755, startPoint y: 201, endPoint x: 750, endPoint y: 172, distance: 29.4
click at [751, 172] on div at bounding box center [770, 192] width 247 height 192
click at [652, 151] on button "Zoom out" at bounding box center [664, 139] width 24 height 24
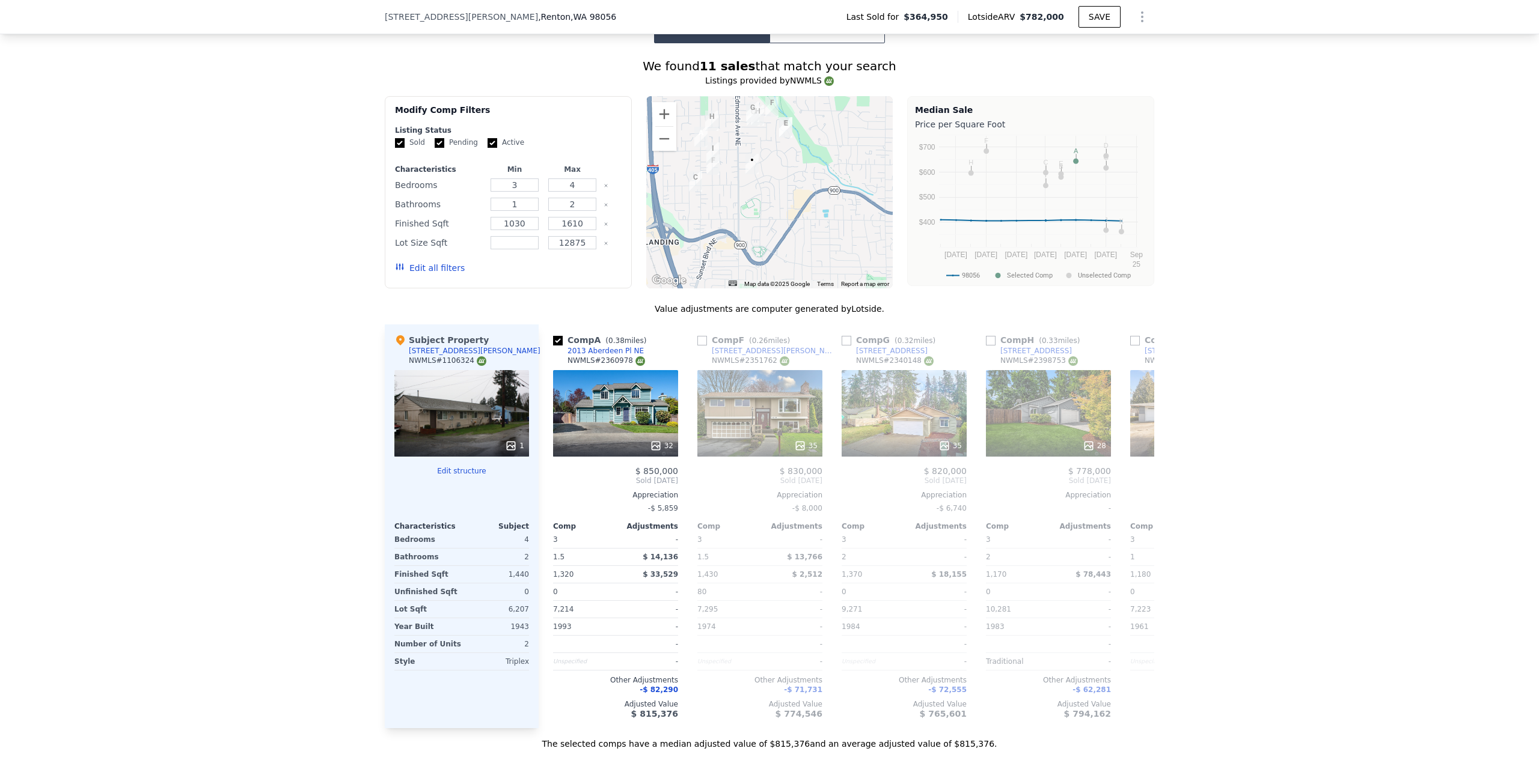
click at [786, 134] on img "2300 Jefferson Ave NE Apt F126" at bounding box center [785, 128] width 13 height 21
click at [783, 133] on img "2300 Jefferson Ave NE Apt F126" at bounding box center [785, 128] width 13 height 21
click at [421, 274] on button "Edit all filters" at bounding box center [430, 268] width 70 height 12
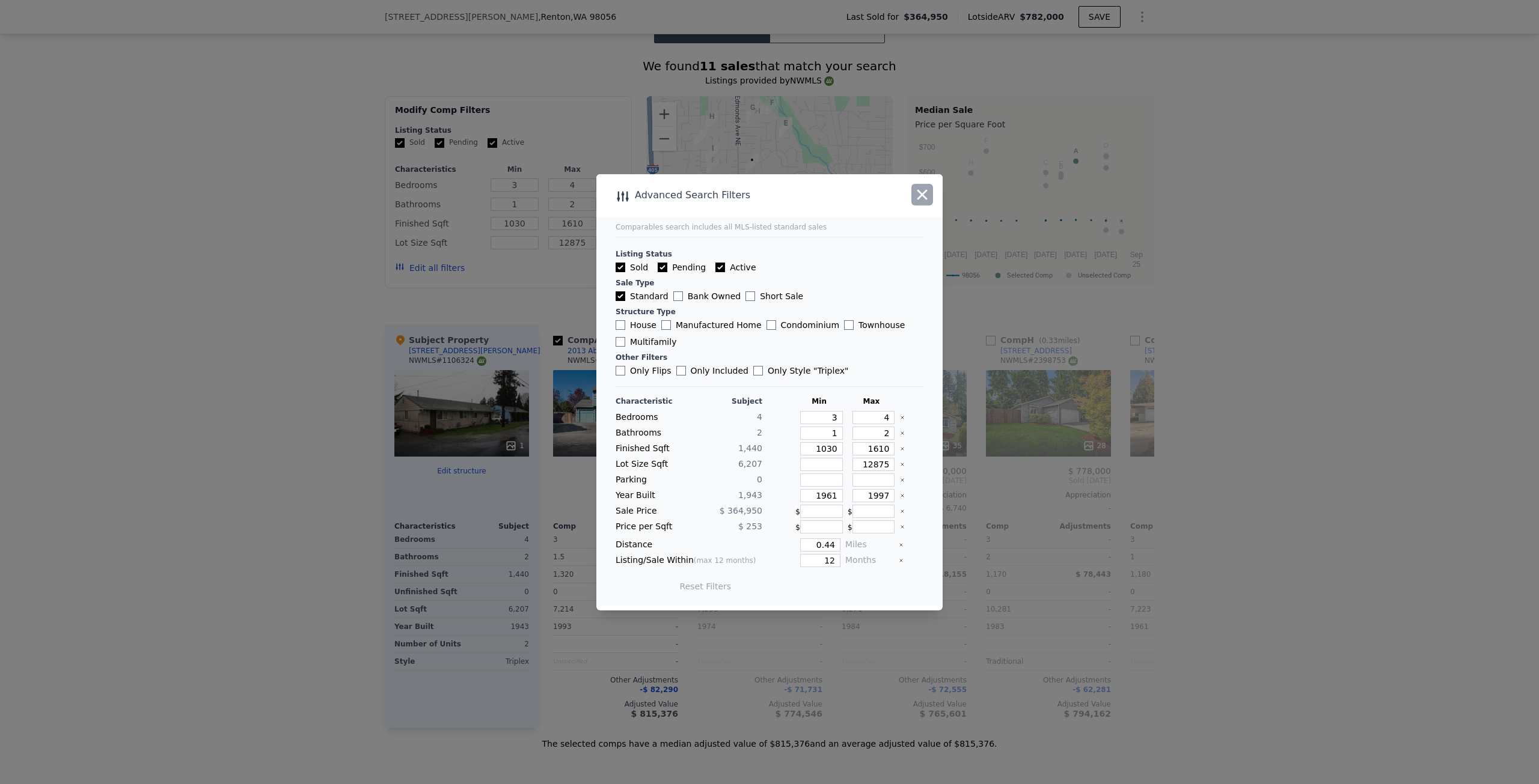
click at [922, 191] on icon "button" at bounding box center [922, 194] width 17 height 17
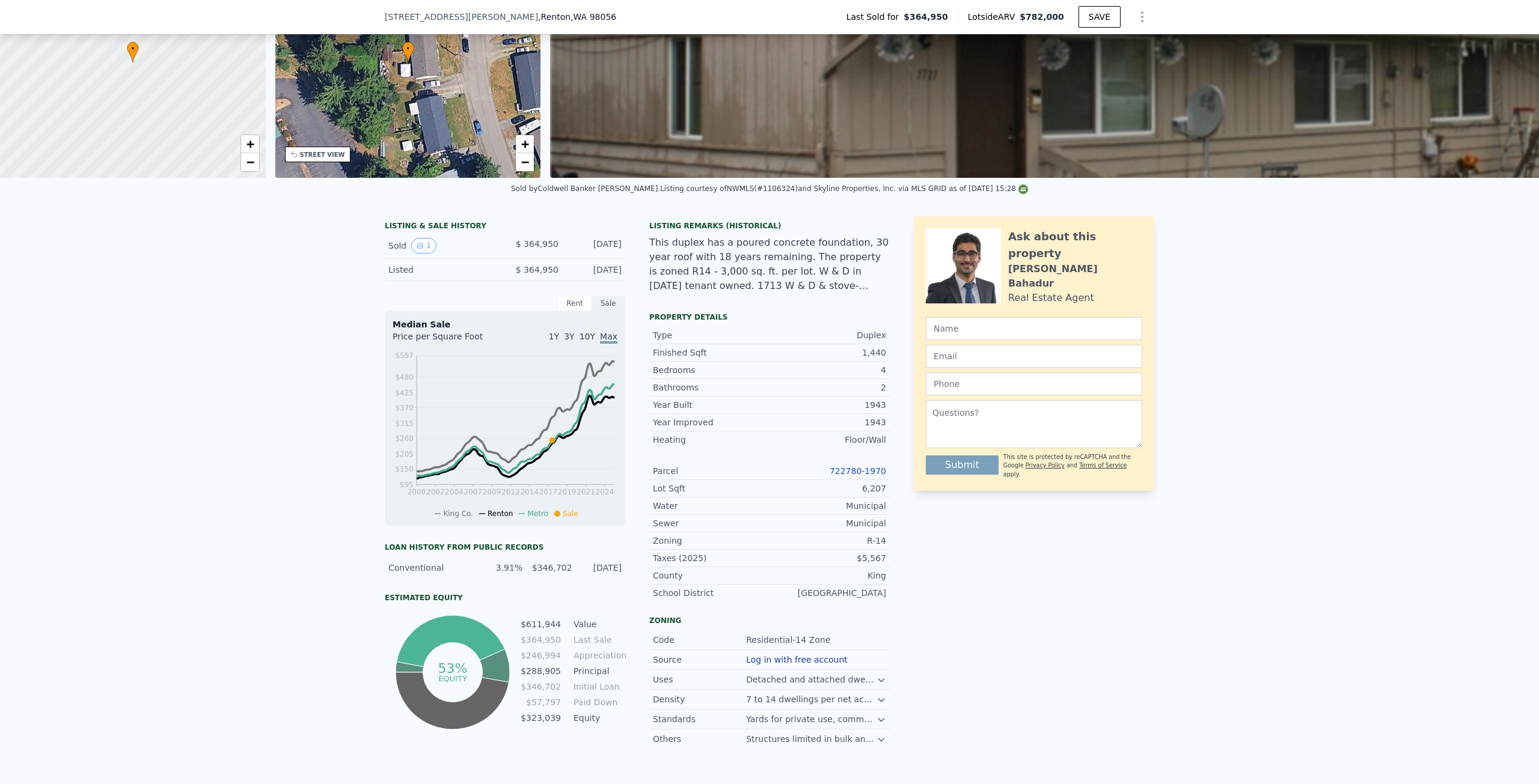
scroll to position [116, 0]
